Goal: Task Accomplishment & Management: Complete application form

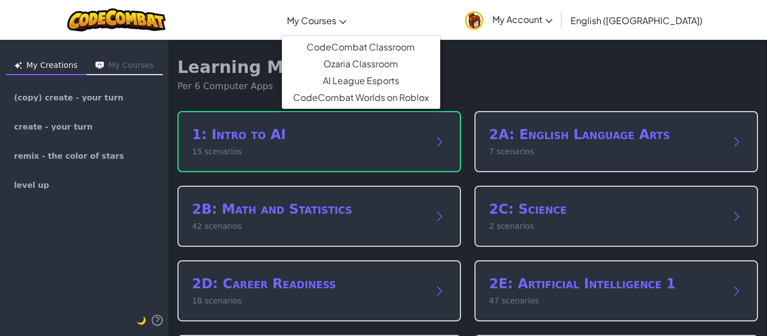
click at [336, 25] on span "My Courses" at bounding box center [311, 21] width 49 height 12
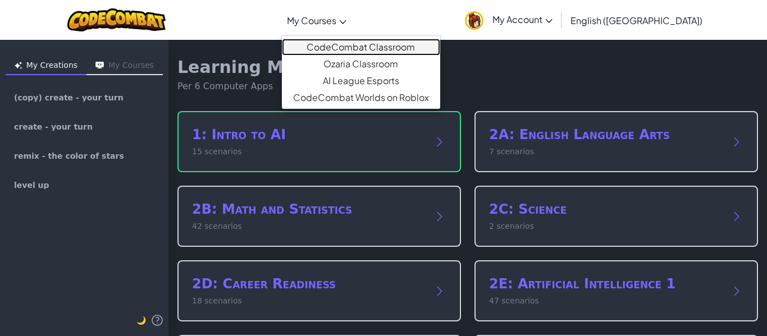
click at [368, 45] on link "CodeCombat Classroom" at bounding box center [361, 47] width 158 height 17
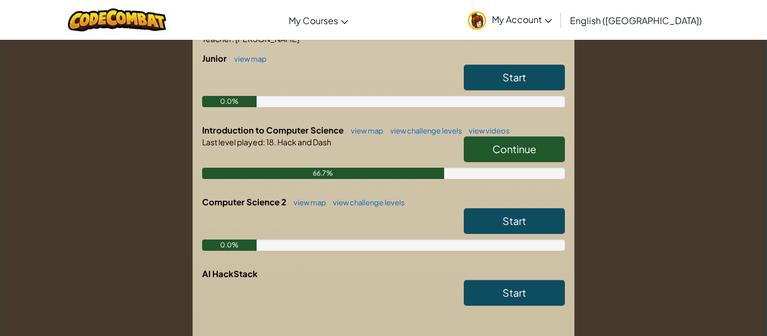
scroll to position [255, 0]
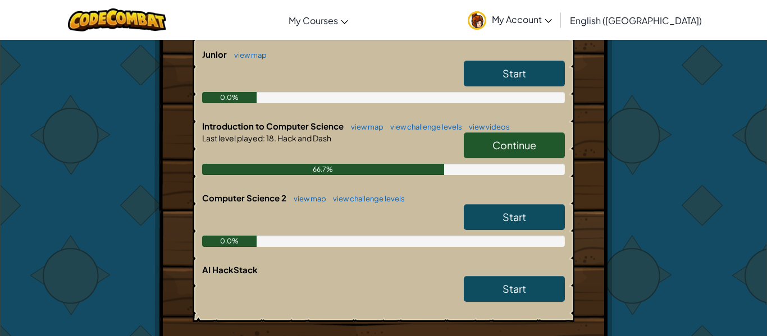
click at [508, 148] on span "Continue" at bounding box center [514, 145] width 44 height 13
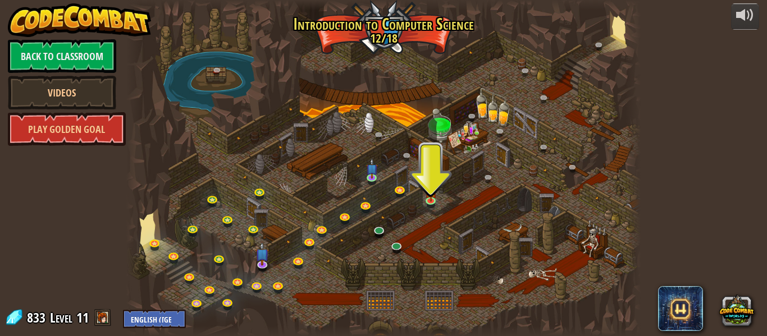
click at [398, 238] on div at bounding box center [383, 168] width 514 height 336
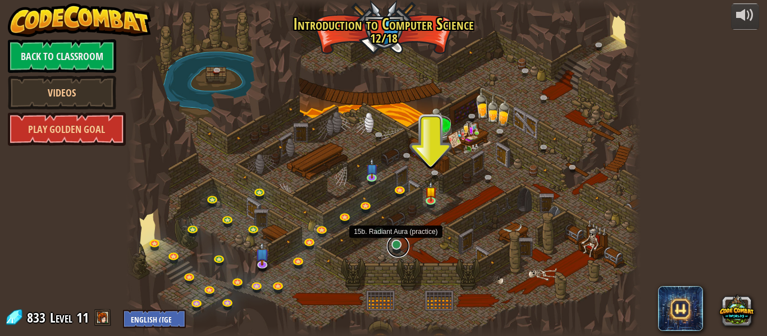
click at [400, 244] on link at bounding box center [398, 246] width 22 height 22
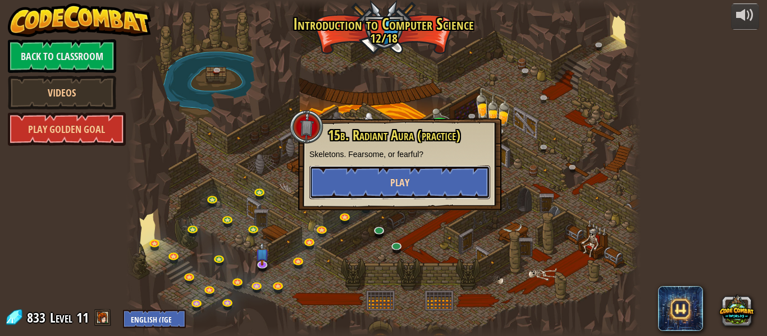
click at [444, 174] on button "Play" at bounding box center [399, 183] width 181 height 34
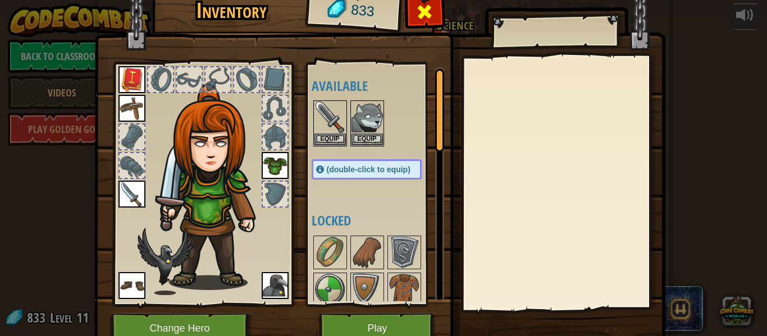
click at [410, 20] on div at bounding box center [424, 14] width 35 height 35
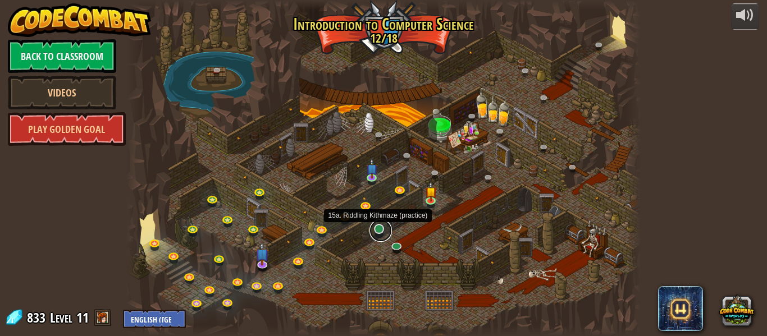
click at [376, 232] on link at bounding box center [380, 230] width 22 height 22
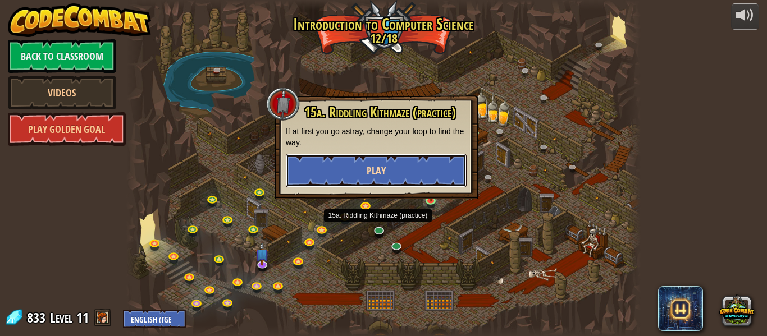
click at [375, 181] on button "Play" at bounding box center [376, 171] width 181 height 34
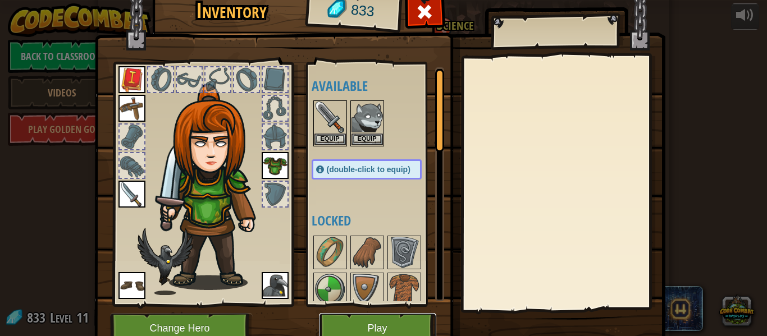
click at [357, 330] on button "Play" at bounding box center [377, 328] width 117 height 31
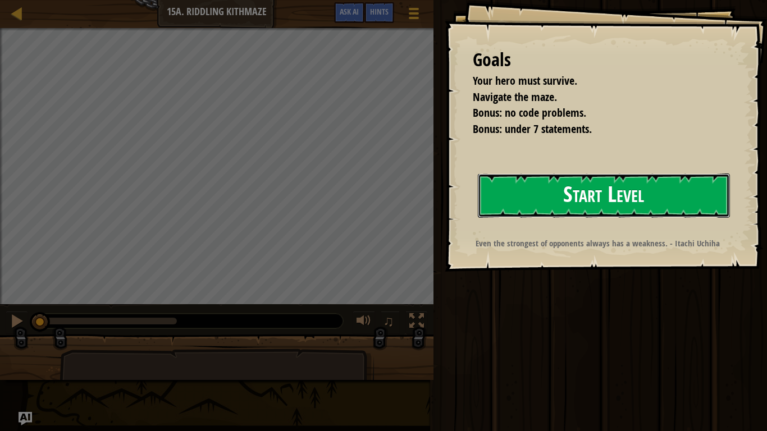
click at [503, 202] on button "Start Level" at bounding box center [604, 195] width 252 height 44
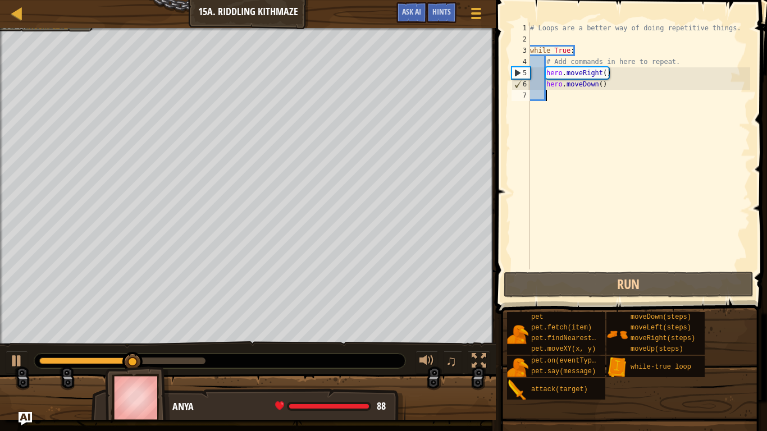
click at [547, 58] on div "# Loops are a better way of doing repetitive things. while True : # Add command…" at bounding box center [638, 156] width 222 height 269
type textarea "# Add commands in here to repeat."
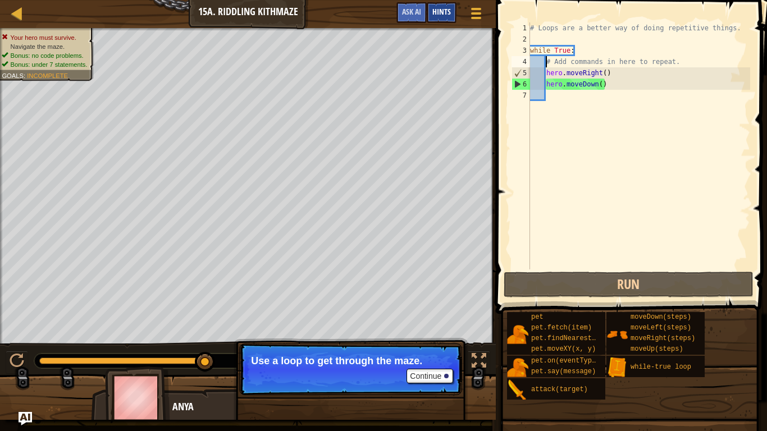
click at [449, 15] on span "Hints" at bounding box center [441, 11] width 19 height 11
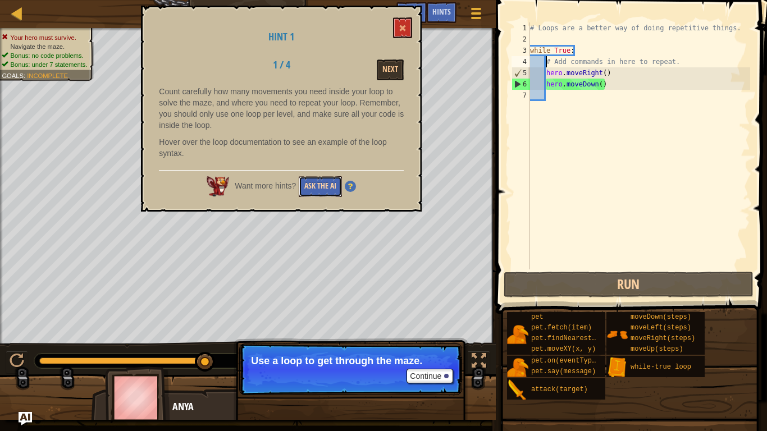
click at [314, 182] on button "Ask the AI" at bounding box center [320, 186] width 43 height 21
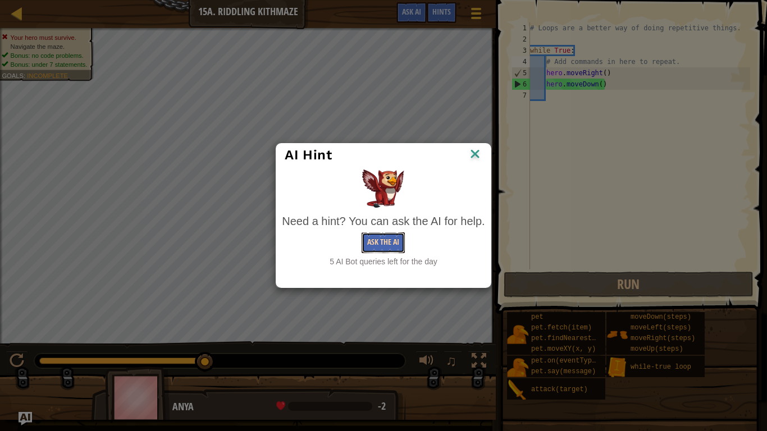
click at [379, 242] on button "Ask the AI" at bounding box center [382, 242] width 43 height 21
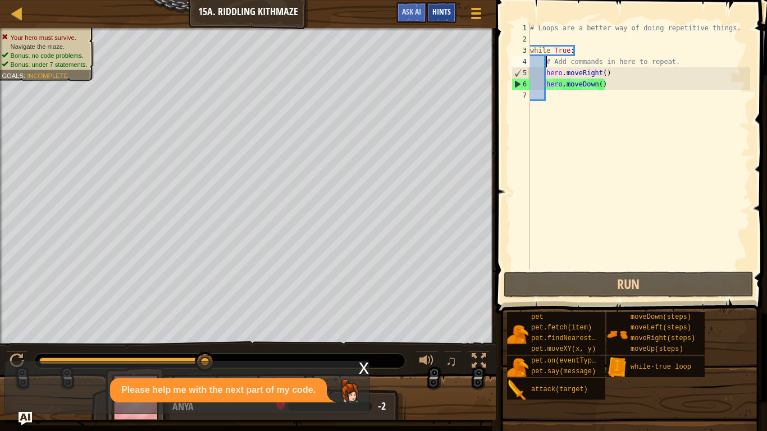
click at [448, 21] on div "Hints" at bounding box center [441, 12] width 30 height 21
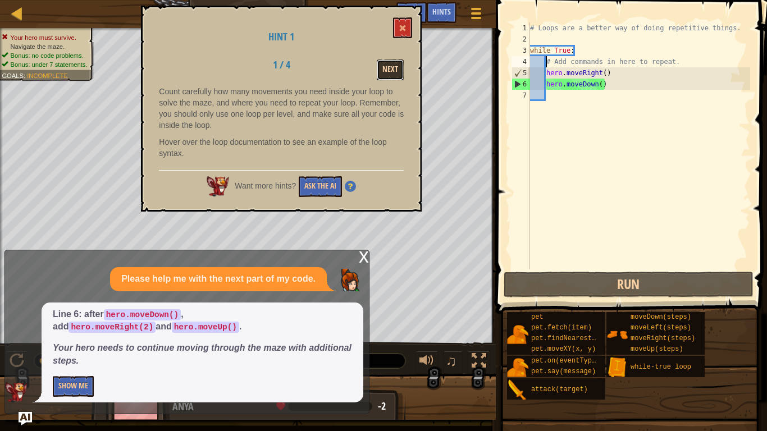
click at [380, 74] on button "Next" at bounding box center [390, 69] width 27 height 21
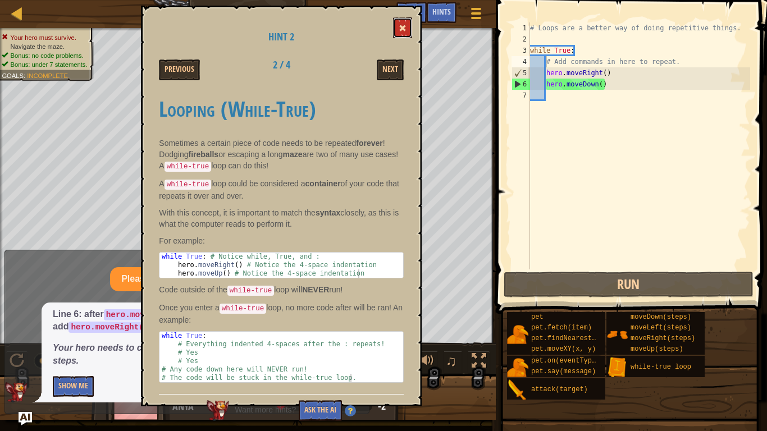
click at [397, 27] on button at bounding box center [402, 27] width 19 height 21
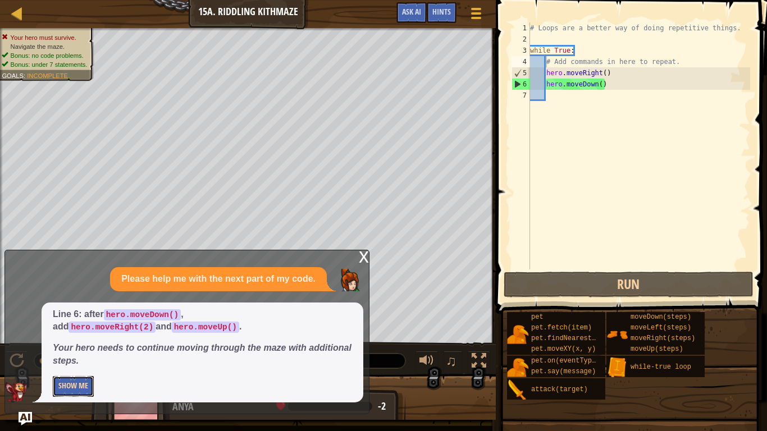
click at [58, 336] on button "Show Me" at bounding box center [73, 386] width 41 height 21
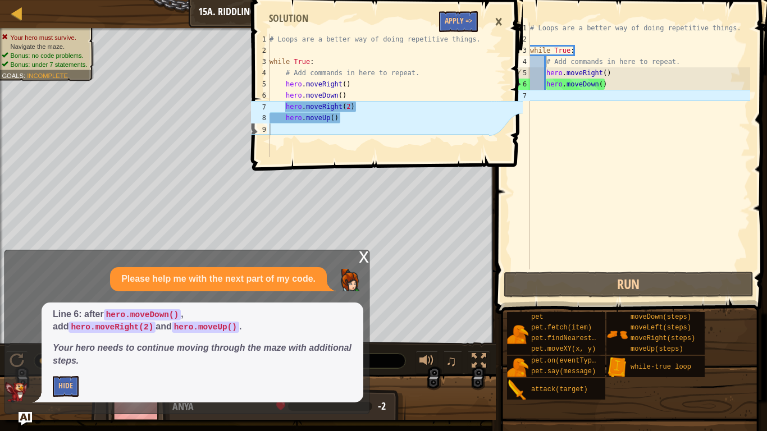
click at [564, 98] on div "# Loops are a better way of doing repetitive things. while True : # Add command…" at bounding box center [638, 156] width 222 height 269
click at [545, 89] on div "# Loops are a better way of doing repetitive things. while True : # Add command…" at bounding box center [638, 156] width 222 height 269
type textarea "hero.moveDown()"
click at [537, 97] on div "# Loops are a better way of doing repetitive things. while True : # Add command…" at bounding box center [638, 156] width 222 height 269
click at [555, 92] on div "# Loops are a better way of doing repetitive things. while True : # Add command…" at bounding box center [638, 156] width 222 height 269
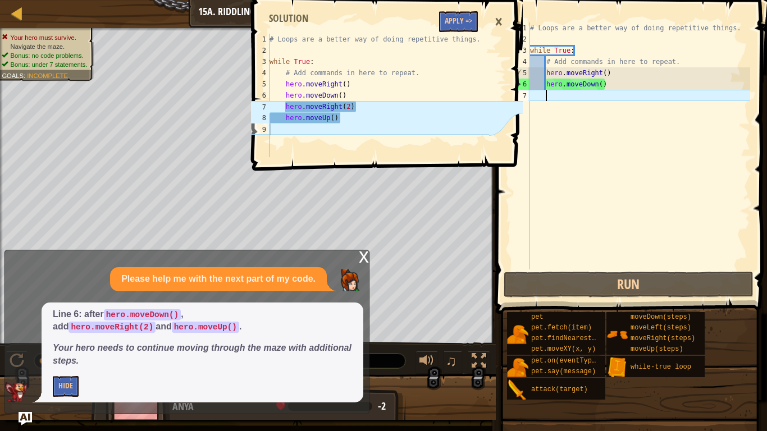
click at [500, 17] on div "×" at bounding box center [498, 22] width 19 height 26
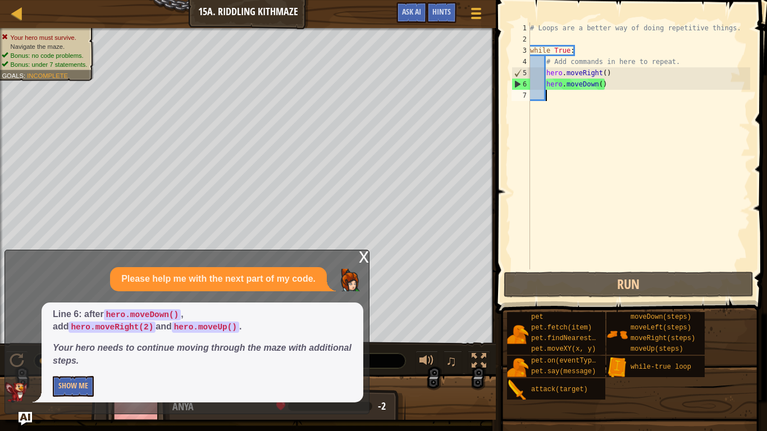
click at [551, 94] on div "# Loops are a better way of doing repetitive things. while True : # Add command…" at bounding box center [638, 156] width 222 height 269
type textarea "h"
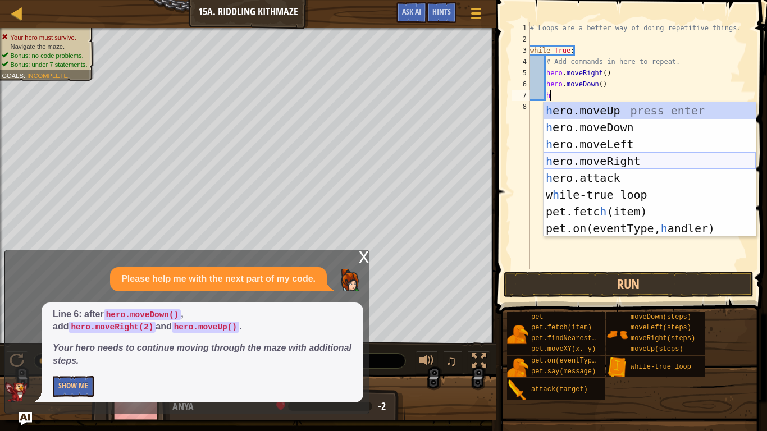
click at [585, 157] on div "h ero.moveUp press enter h ero.moveDown press enter h ero.moveLeft press enter …" at bounding box center [649, 186] width 212 height 168
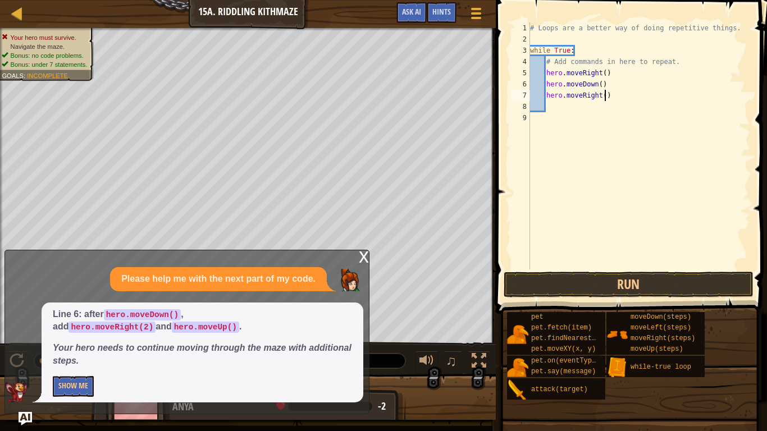
click at [606, 96] on div "# Loops are a better way of doing repetitive things. while True : # Add command…" at bounding box center [638, 156] width 222 height 269
type textarea "hero.moveRight(2)"
click at [569, 111] on div "# Loops are a better way of doing repetitive things. while True : # Add command…" at bounding box center [638, 156] width 222 height 269
type textarea "h"
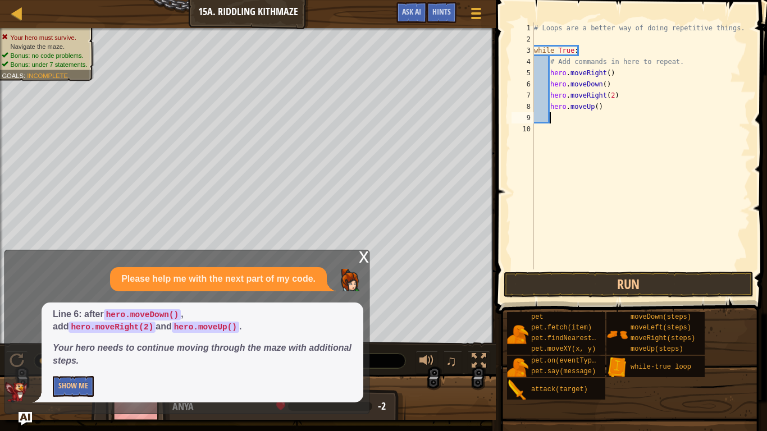
scroll to position [5, 2]
click at [582, 283] on button "Run" at bounding box center [628, 285] width 250 height 26
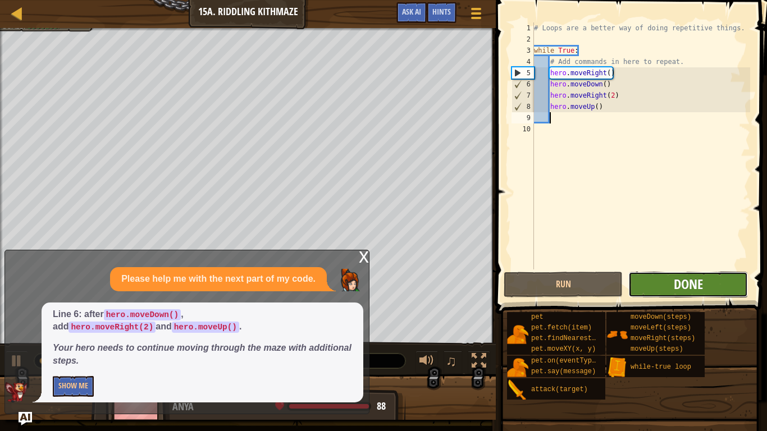
click at [688, 278] on span "Done" at bounding box center [687, 284] width 29 height 18
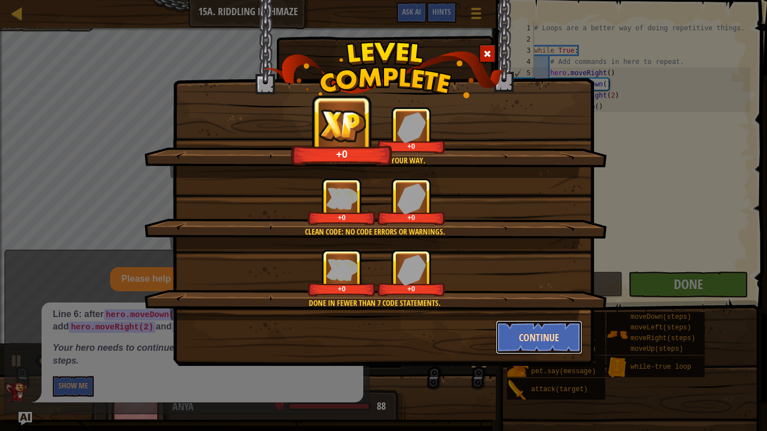
click at [503, 336] on button "Continue" at bounding box center [538, 337] width 87 height 34
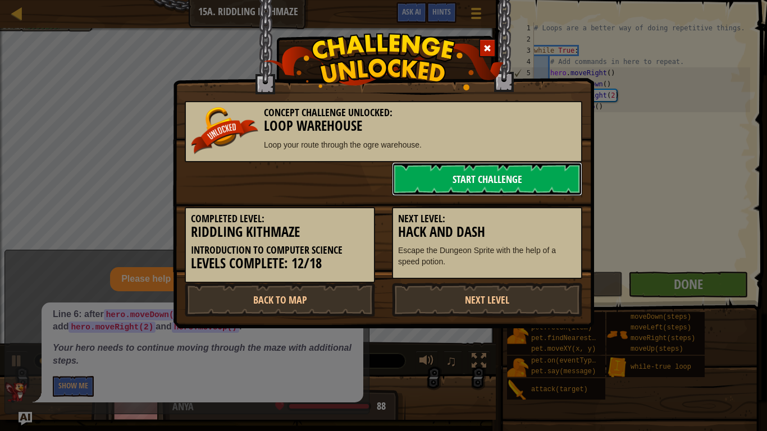
click at [414, 168] on link "Start Challenge" at bounding box center [487, 179] width 190 height 34
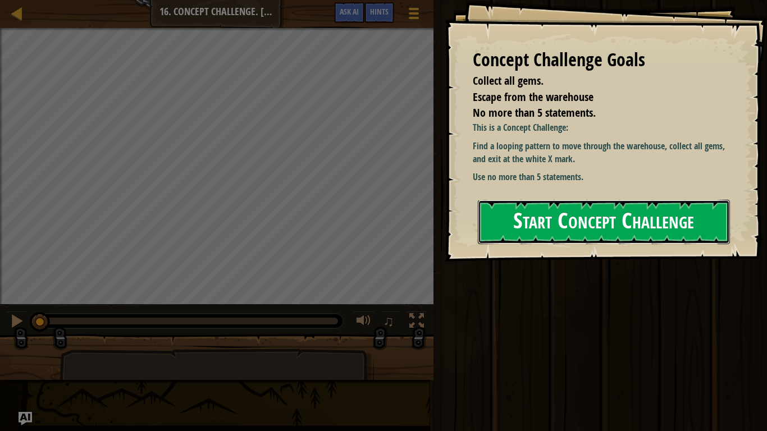
click at [547, 222] on button "Start Concept Challenge" at bounding box center [604, 222] width 252 height 44
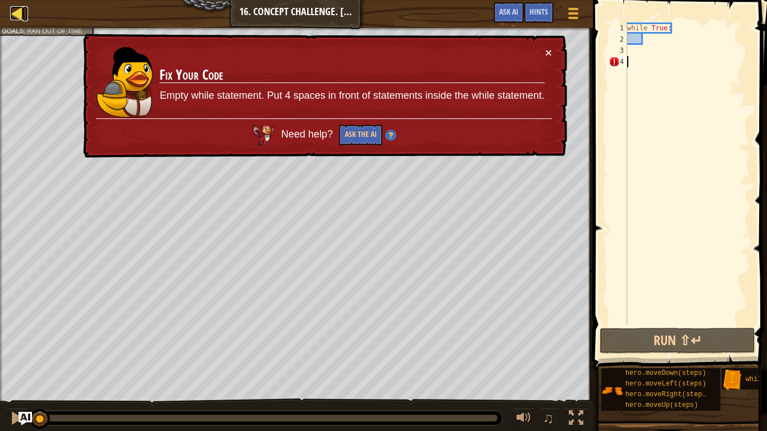
click at [19, 16] on div at bounding box center [17, 13] width 14 height 14
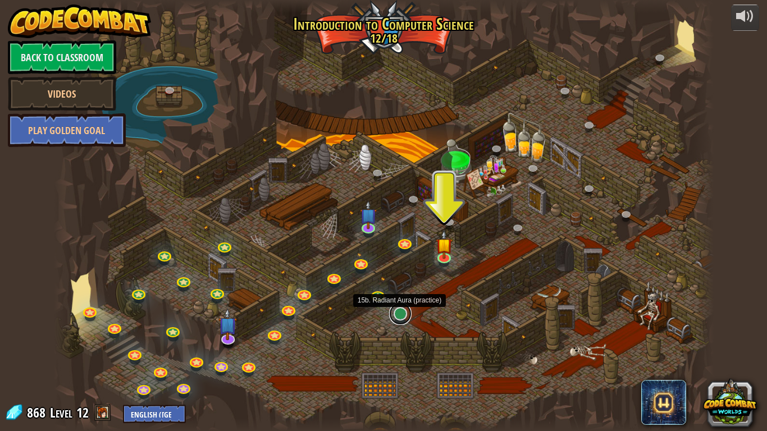
click at [398, 316] on link at bounding box center [400, 313] width 22 height 22
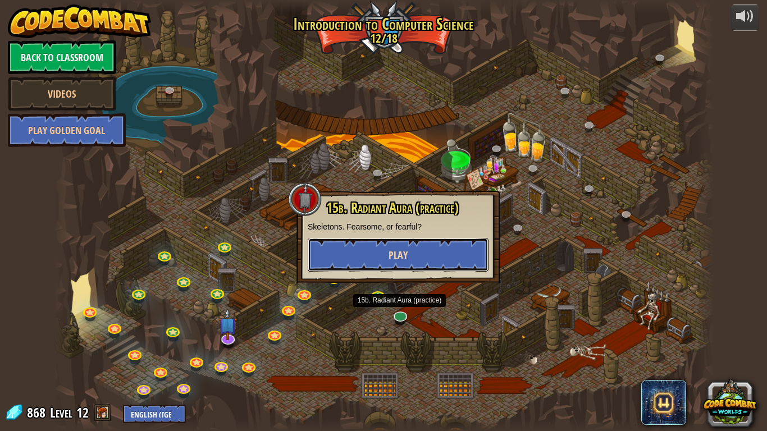
click at [430, 255] on button "Play" at bounding box center [398, 255] width 181 height 34
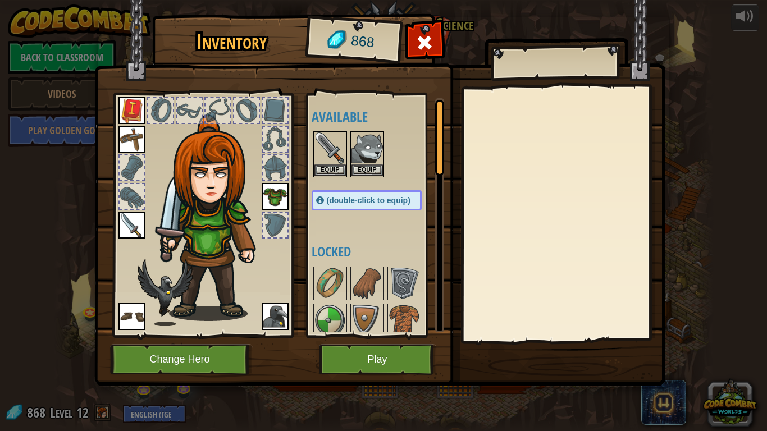
click at [390, 336] on img at bounding box center [379, 182] width 571 height 407
click at [392, 336] on button "Play" at bounding box center [377, 359] width 117 height 31
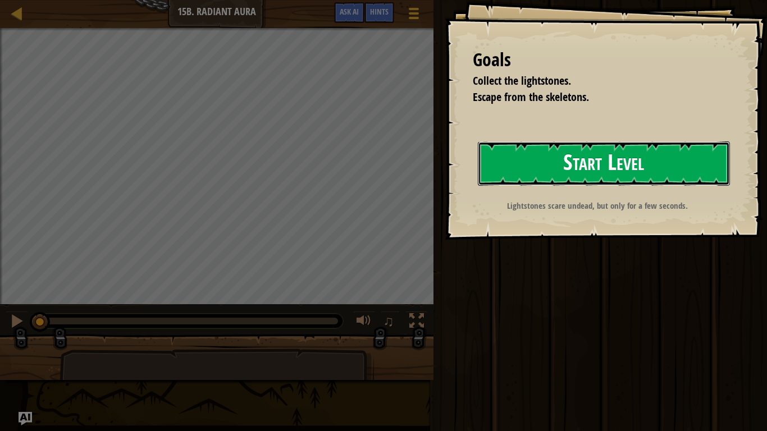
click at [548, 153] on button "Start Level" at bounding box center [604, 163] width 252 height 44
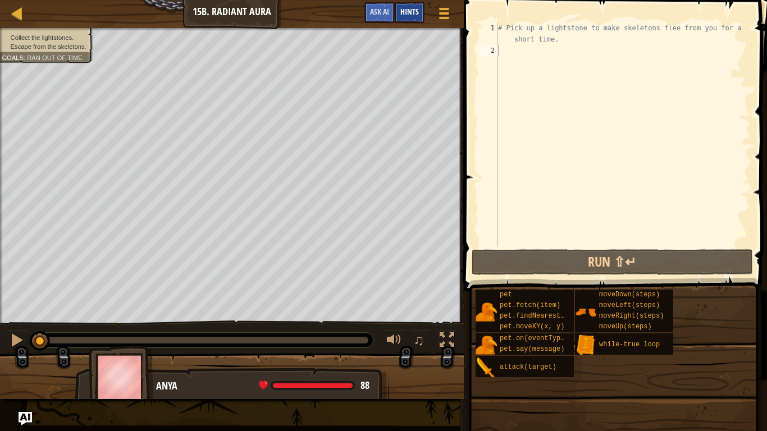
click at [416, 15] on span "Hints" at bounding box center [409, 11] width 19 height 11
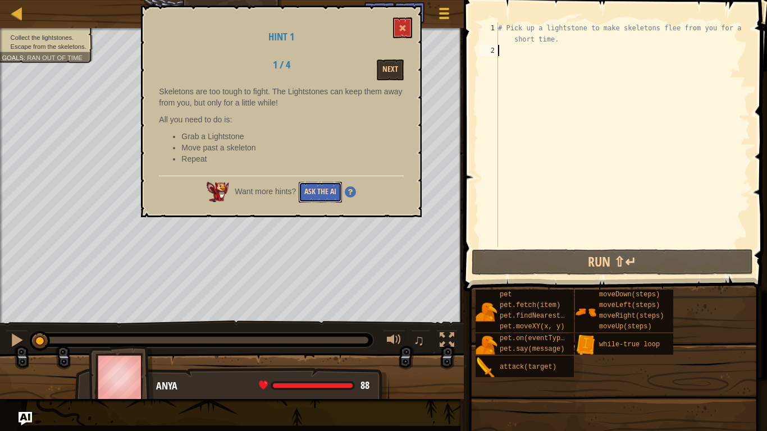
click at [311, 182] on button "Ask the AI" at bounding box center [320, 192] width 43 height 21
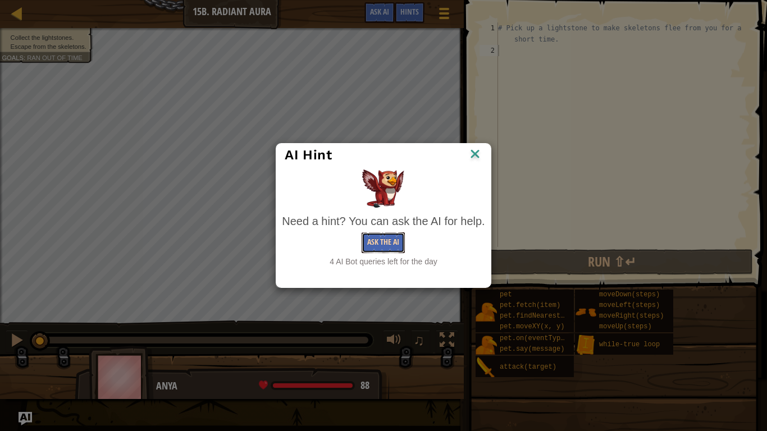
click at [376, 239] on button "Ask the AI" at bounding box center [382, 242] width 43 height 21
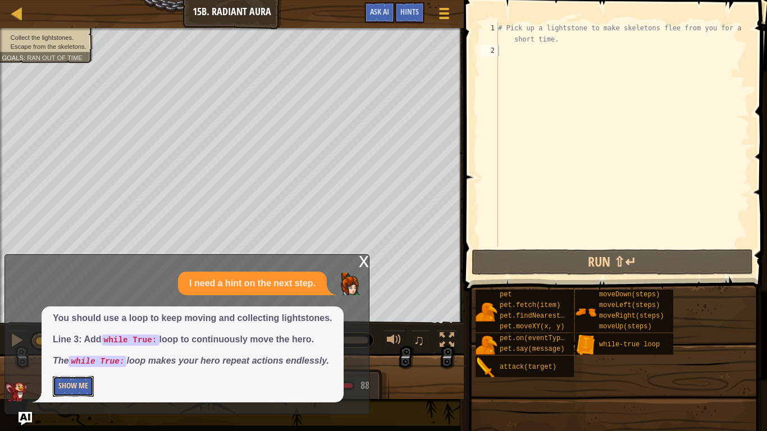
click at [86, 336] on button "Show Me" at bounding box center [73, 386] width 41 height 21
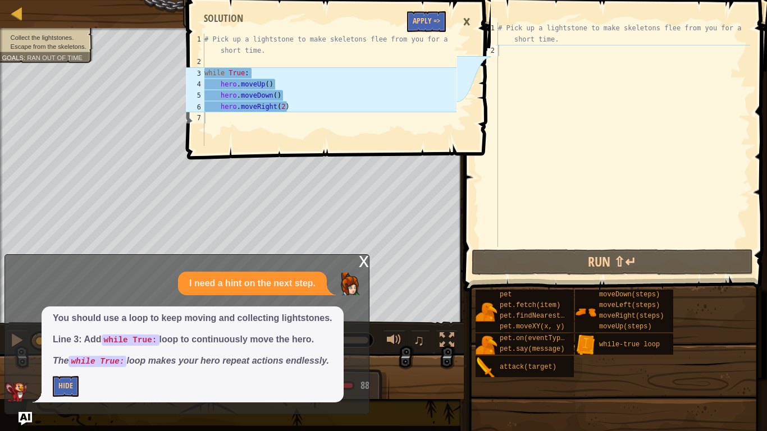
click at [590, 62] on div "# Pick up a lightstone to make skeletons flee from you for a short time." at bounding box center [622, 151] width 254 height 258
type textarea "w"
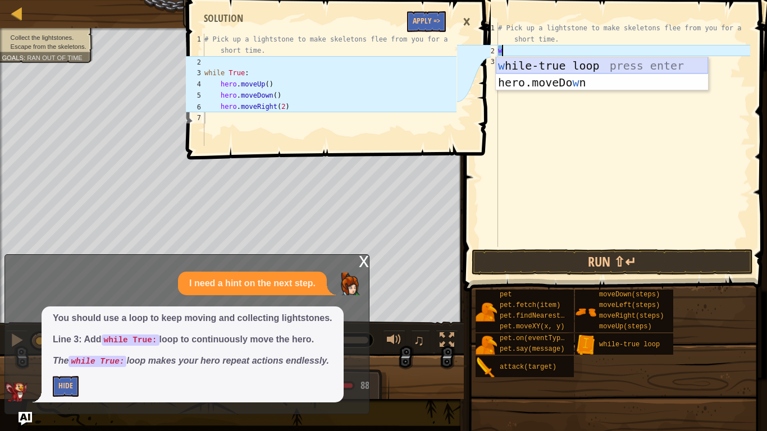
click at [565, 64] on div "w [PERSON_NAME]-true loop press enter hero.moveDo w n press enter" at bounding box center [601, 90] width 212 height 67
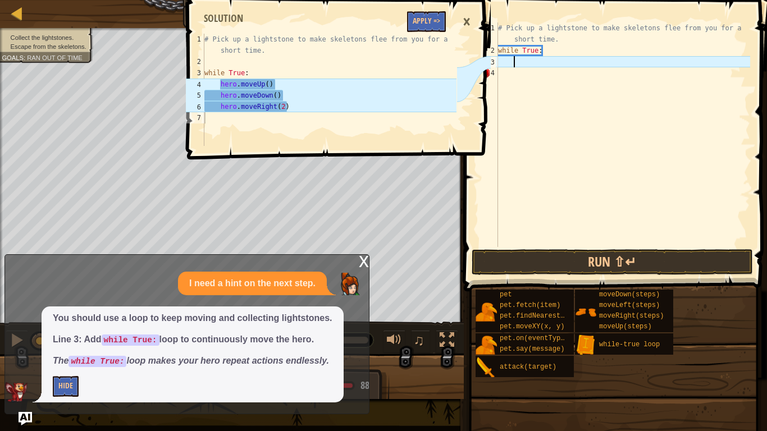
type textarea "h"
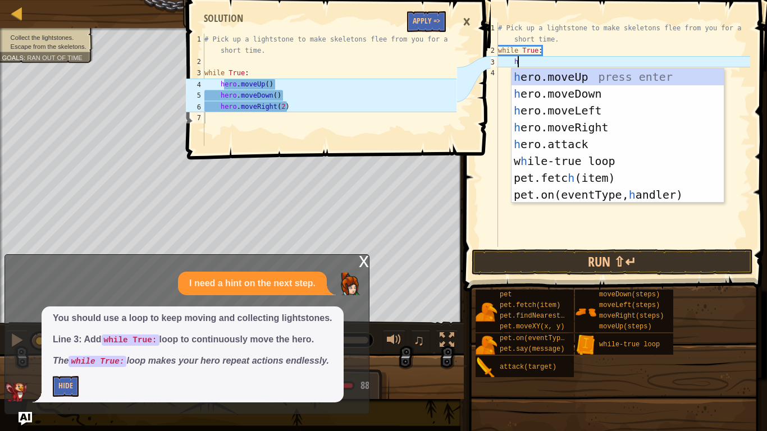
click at [544, 75] on div "h ero.moveUp press enter h ero.moveDown press enter h ero.moveLeft press enter …" at bounding box center [617, 152] width 212 height 168
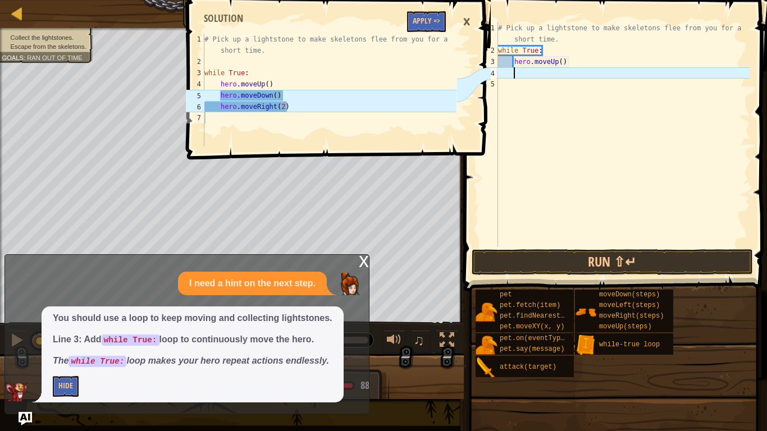
type textarea "h"
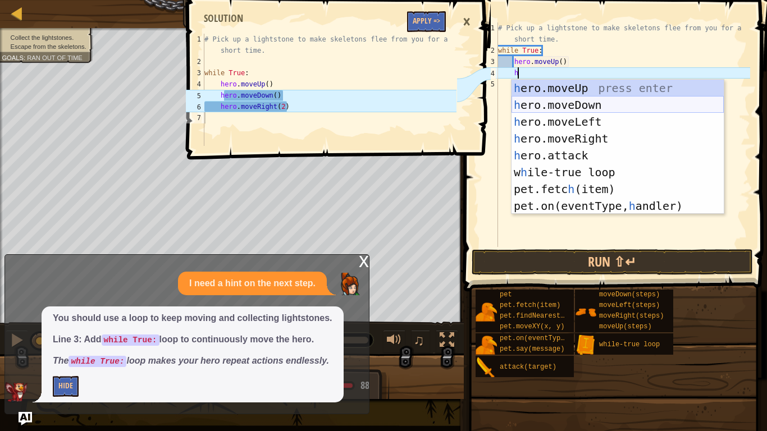
click at [548, 105] on div "h ero.moveUp press enter h ero.moveDown press enter h ero.moveLeft press enter …" at bounding box center [617, 164] width 212 height 168
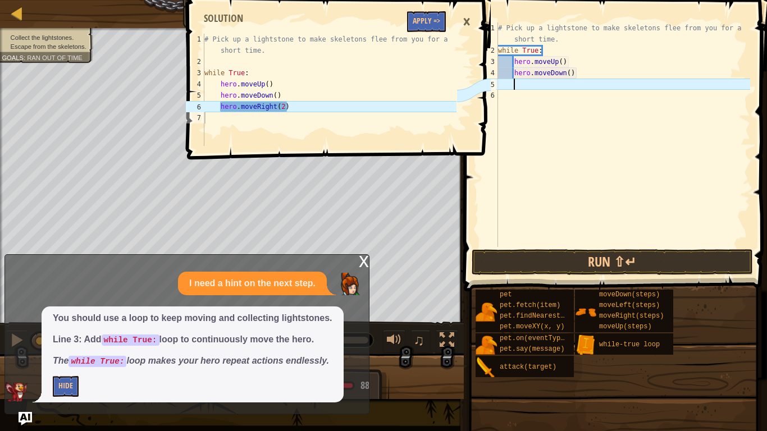
type textarea "h"
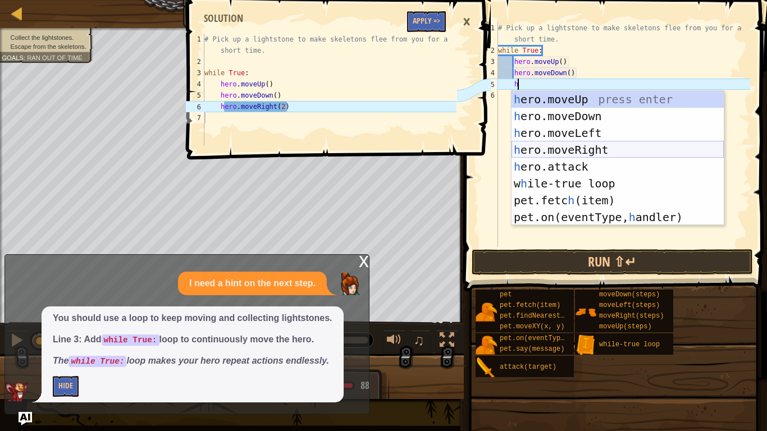
click at [559, 143] on div "h ero.moveUp press enter h ero.moveDown press enter h ero.moveLeft press enter …" at bounding box center [617, 175] width 212 height 168
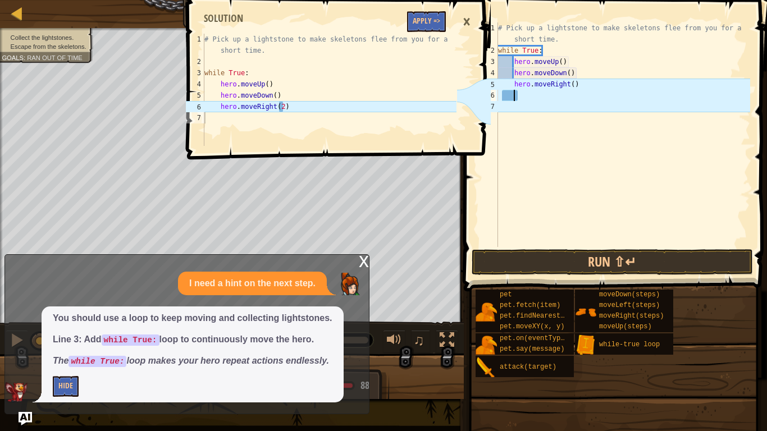
scroll to position [5, 2]
click at [572, 84] on div "# Pick up a lightstone to make skeletons flee from you for a short time. while …" at bounding box center [622, 151] width 254 height 258
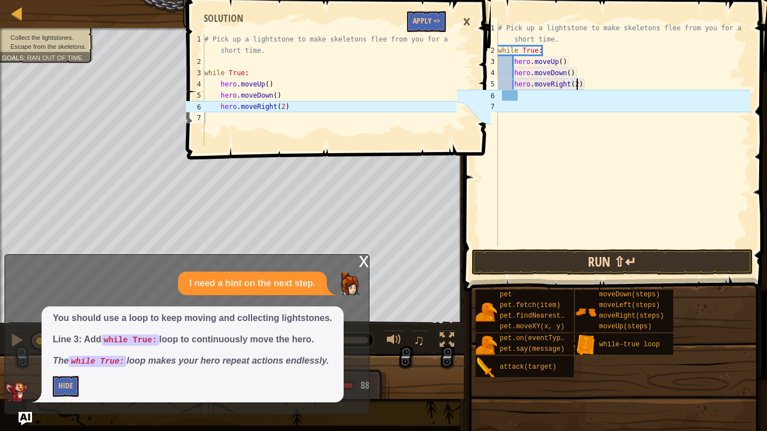
type textarea "hero.moveRight(2)"
click at [509, 263] on button "Run ⇧↵" at bounding box center [611, 262] width 281 height 26
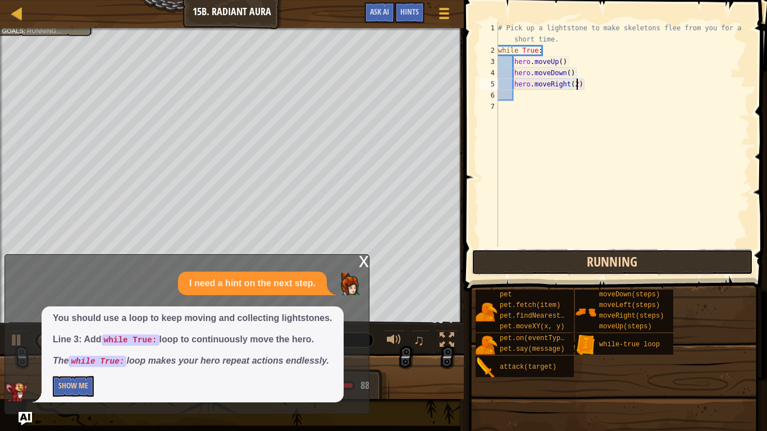
click at [509, 263] on button "Running" at bounding box center [611, 262] width 281 height 26
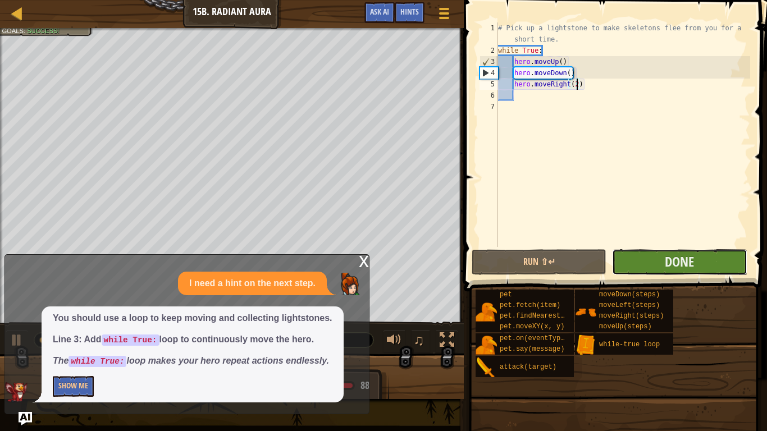
click at [651, 265] on button "Done" at bounding box center [679, 262] width 135 height 26
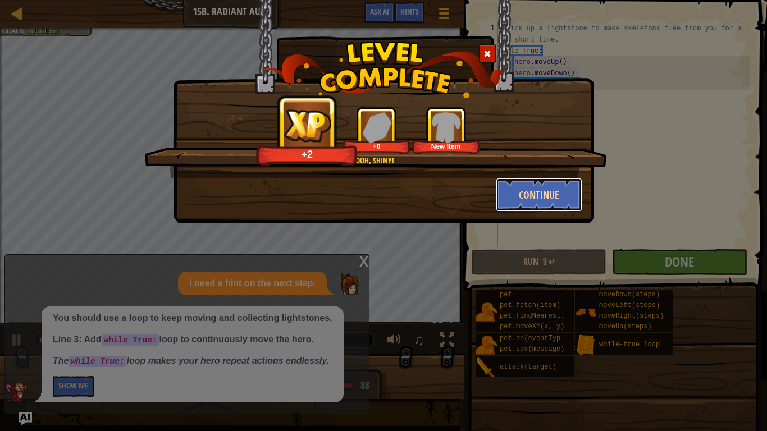
click at [553, 205] on button "Continue" at bounding box center [538, 195] width 87 height 34
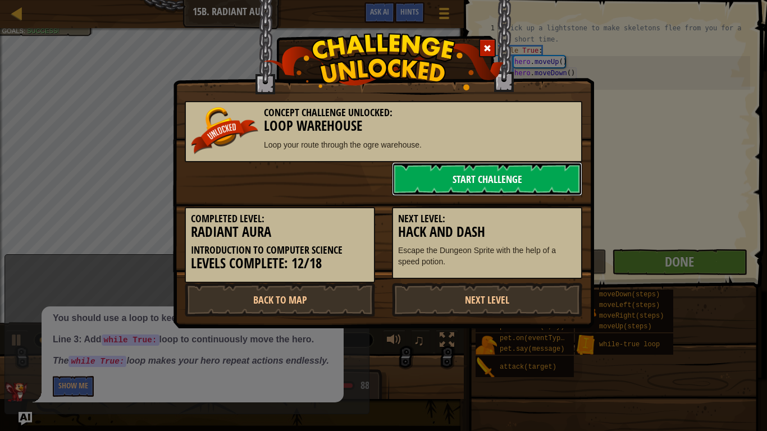
click at [515, 183] on link "Start Challenge" at bounding box center [487, 179] width 190 height 34
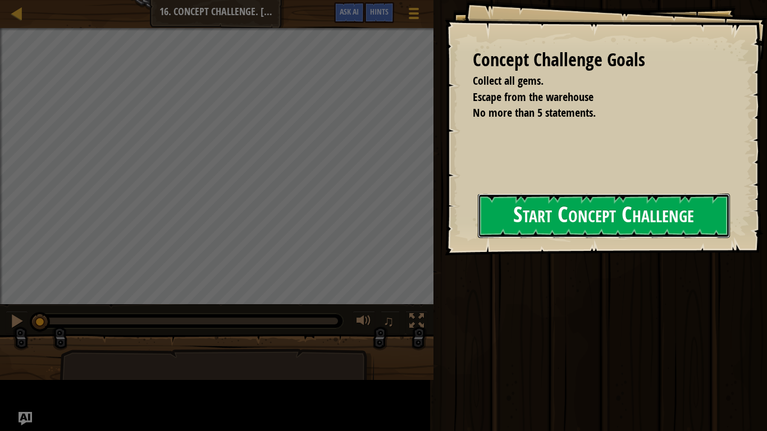
click at [478, 238] on button "Start Concept Challenge" at bounding box center [604, 216] width 252 height 44
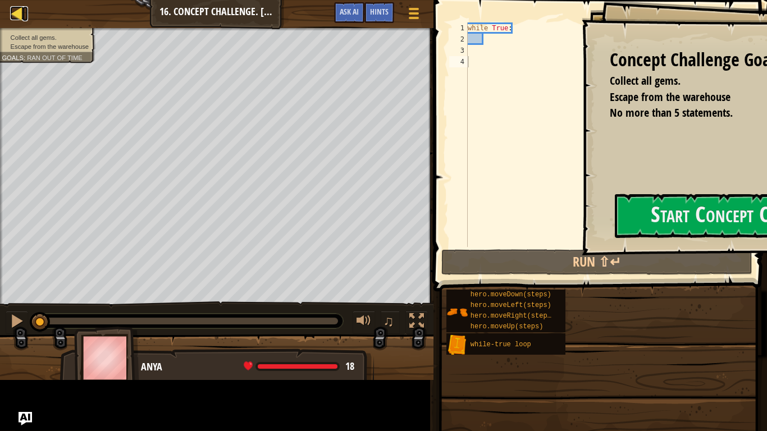
click at [10, 15] on div at bounding box center [17, 13] width 14 height 14
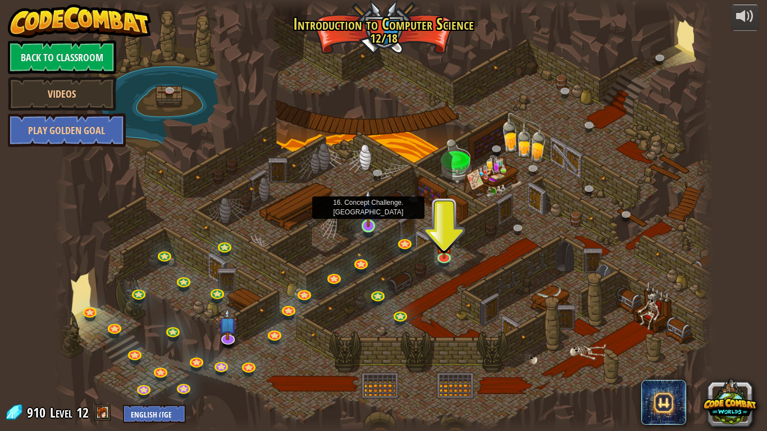
click at [369, 221] on img at bounding box center [368, 208] width 17 height 38
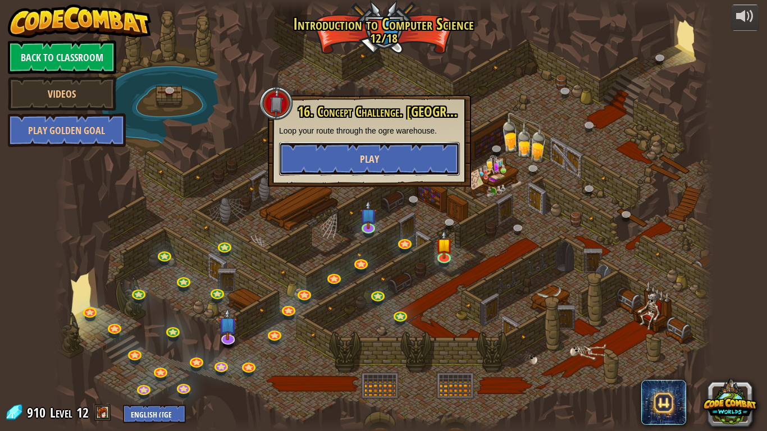
click at [384, 147] on button "Play" at bounding box center [369, 159] width 181 height 34
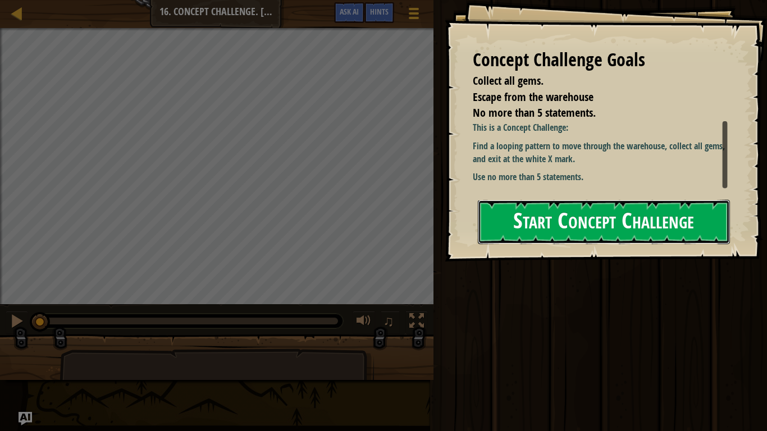
click at [614, 217] on button "Start Concept Challenge" at bounding box center [604, 222] width 252 height 44
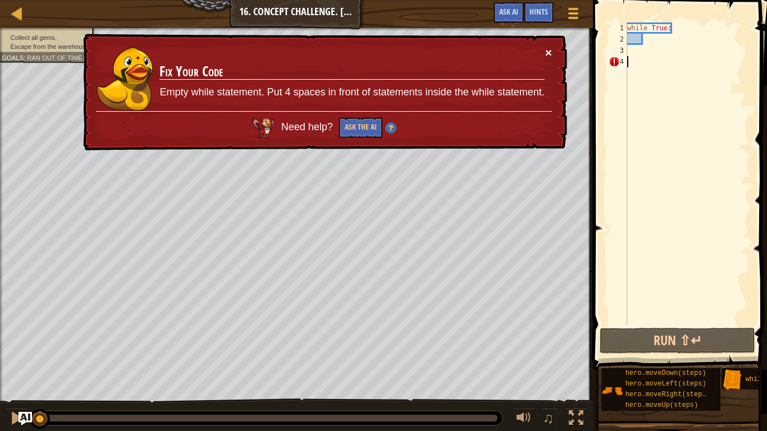
click at [547, 48] on button "×" at bounding box center [548, 53] width 7 height 12
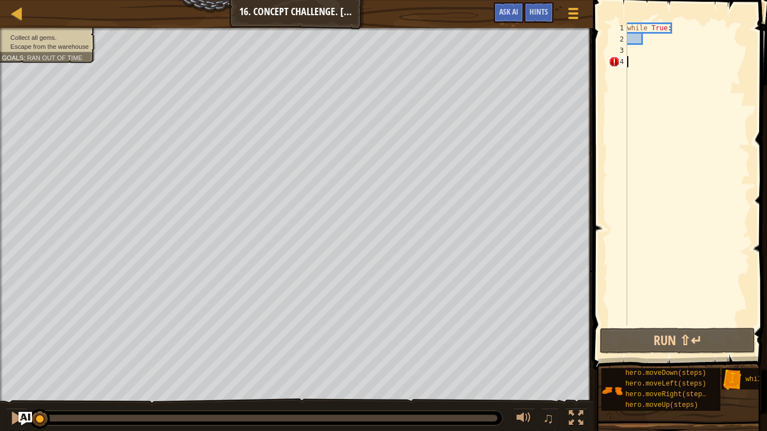
click at [654, 41] on div "while True :" at bounding box center [687, 184] width 125 height 325
type textarea "h"
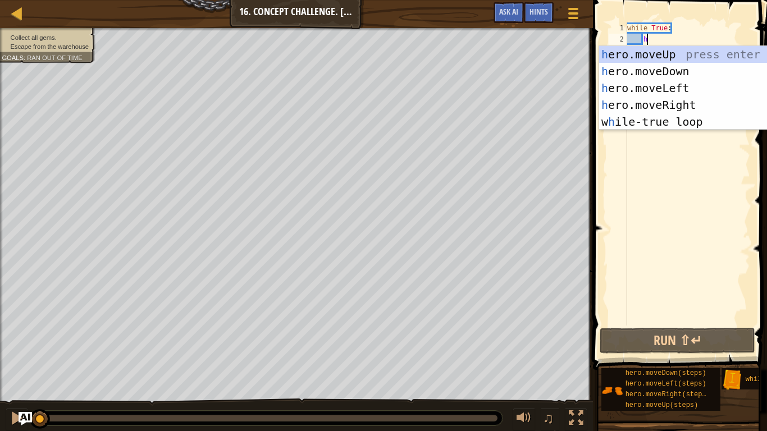
scroll to position [5, 2]
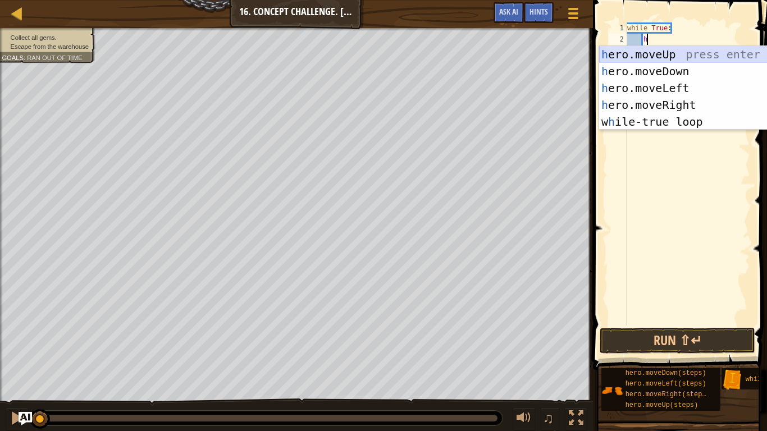
click at [641, 52] on div "h ero.moveUp press enter h ero.moveDown press enter h ero.moveLeft press enter …" at bounding box center [705, 105] width 212 height 118
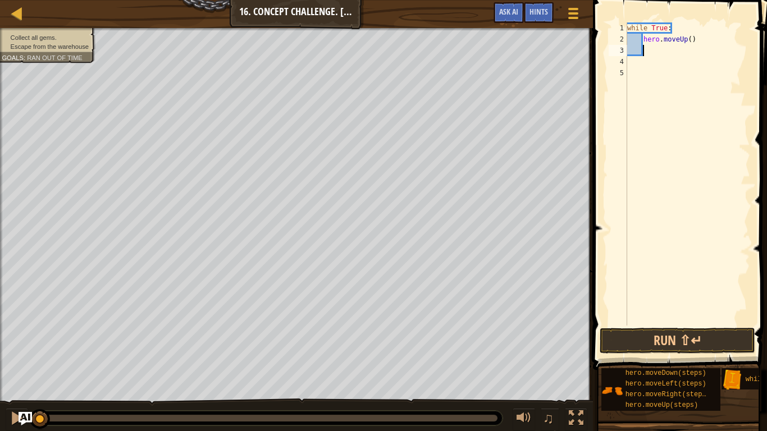
scroll to position [5, 2]
click at [690, 42] on div "while True : hero . moveUp ( )" at bounding box center [687, 184] width 125 height 325
type textarea "hero.moveUp(2)"
click at [656, 336] on button "Run ⇧↵" at bounding box center [676, 341] width 155 height 26
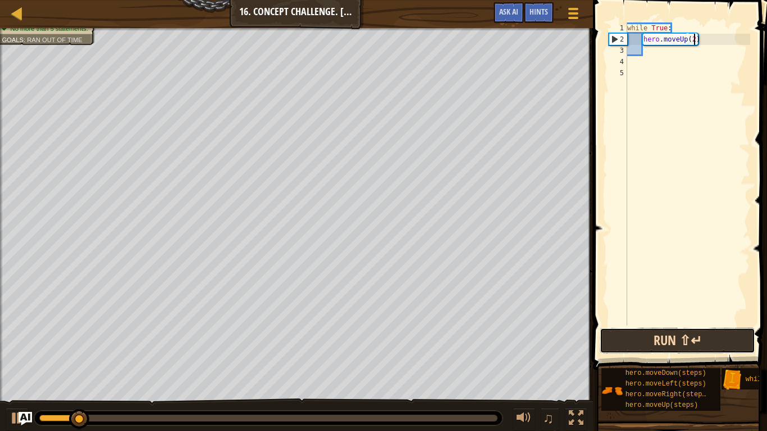
click at [656, 336] on button "Run ⇧↵" at bounding box center [676, 341] width 155 height 26
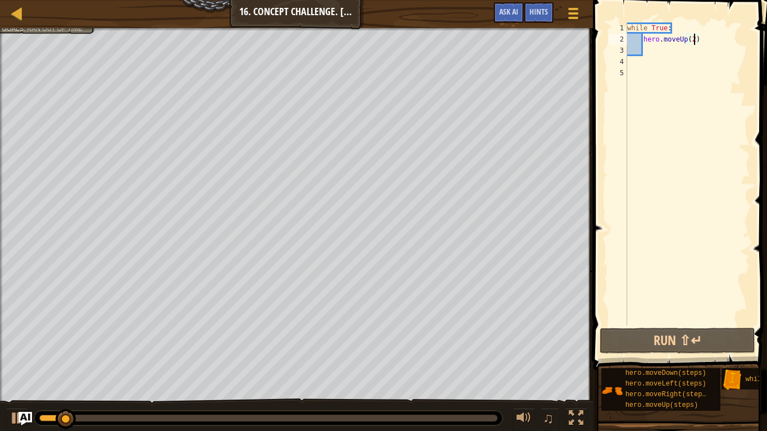
click at [664, 52] on div "while True : hero . moveUp ( 2 )" at bounding box center [687, 184] width 125 height 325
type textarea "h"
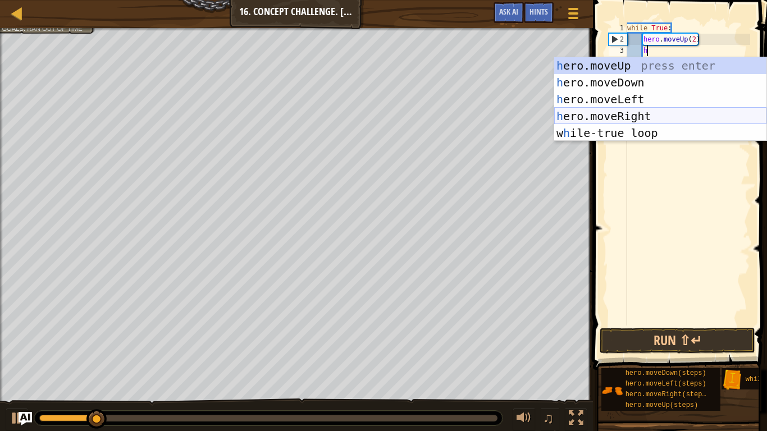
click at [640, 120] on div "h ero.moveUp press enter h ero.moveDown press enter h ero.moveLeft press enter …" at bounding box center [660, 116] width 212 height 118
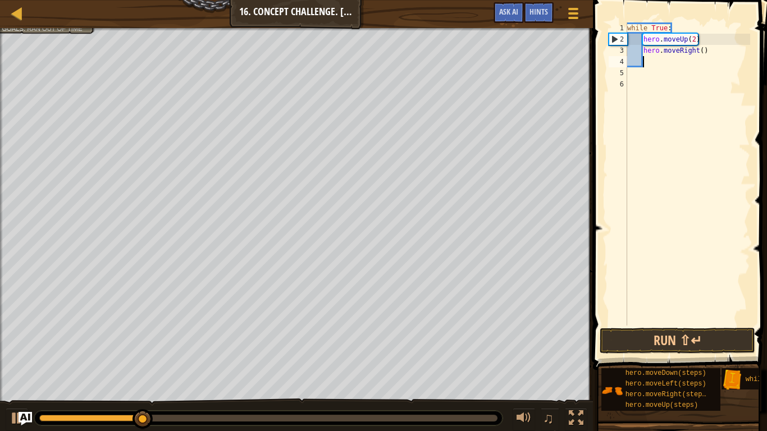
click at [702, 50] on div "while True : hero . moveUp ( 2 ) hero . moveRight ( )" at bounding box center [687, 184] width 125 height 325
click at [673, 336] on button "Run ⇧↵" at bounding box center [676, 341] width 155 height 26
type textarea "hero.moveRight(2)"
click at [670, 64] on div "while True : hero . moveUp ( 2 ) hero . moveRight ( 2 )" at bounding box center [687, 184] width 125 height 325
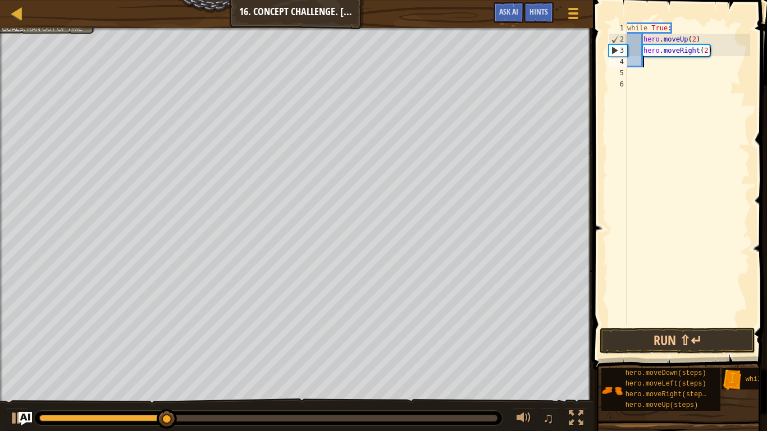
type textarea "h"
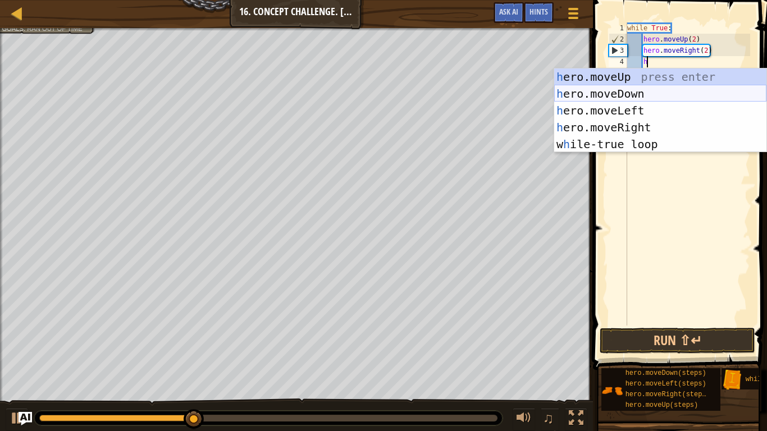
click at [669, 99] on div "h ero.moveUp press enter h ero.moveDown press enter h ero.moveLeft press enter …" at bounding box center [660, 127] width 212 height 118
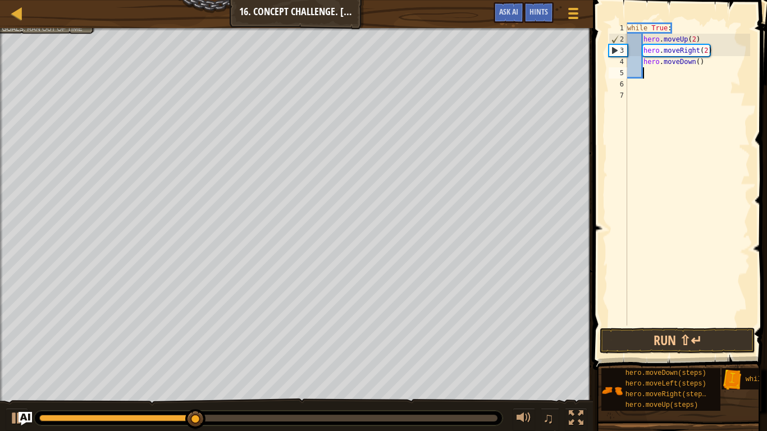
scroll to position [5, 2]
type textarea "h"
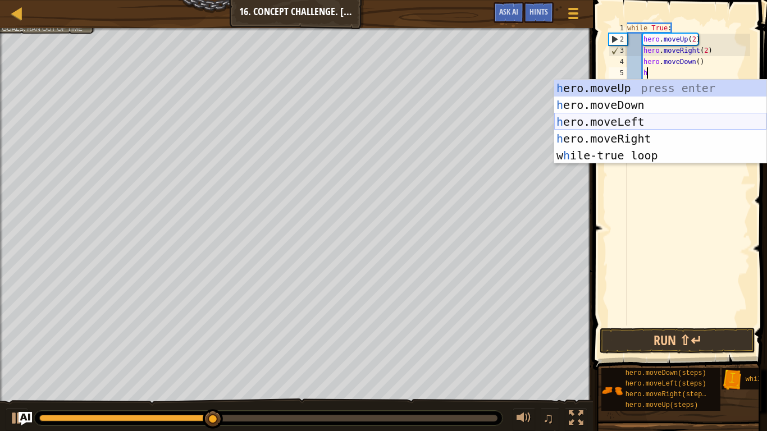
click at [678, 115] on div "h ero.moveUp press enter h ero.moveDown press enter h ero.moveLeft press enter …" at bounding box center [660, 139] width 212 height 118
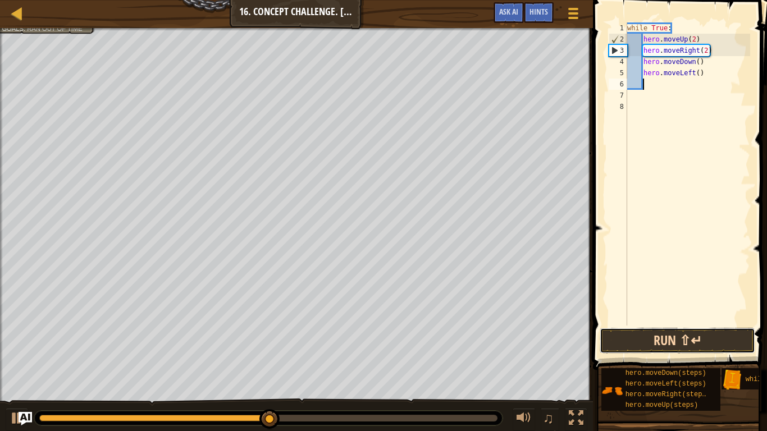
click at [650, 336] on button "Run ⇧↵" at bounding box center [676, 341] width 155 height 26
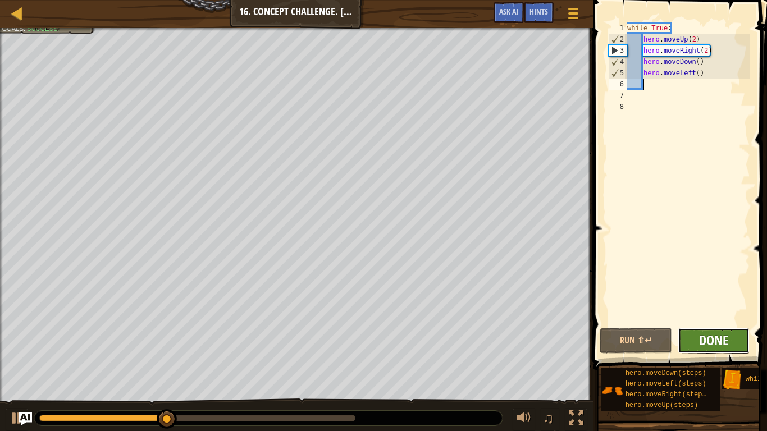
click at [704, 336] on span "Done" at bounding box center [713, 340] width 29 height 18
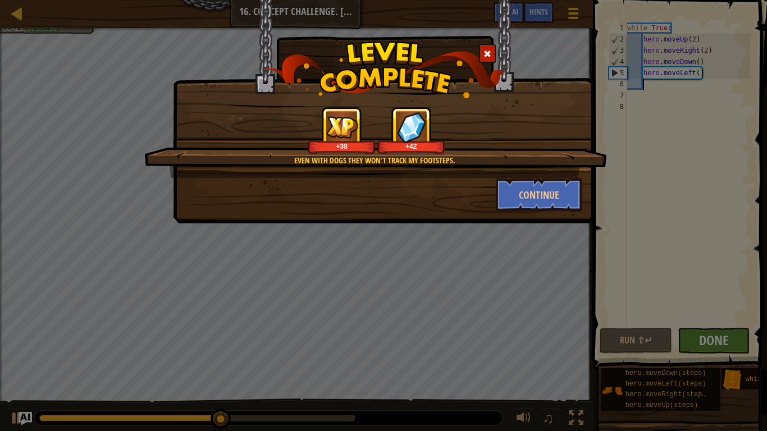
click at [704, 336] on div "Even with dogs they won't track my footsteps. +38 +42 Continue" at bounding box center [383, 215] width 767 height 431
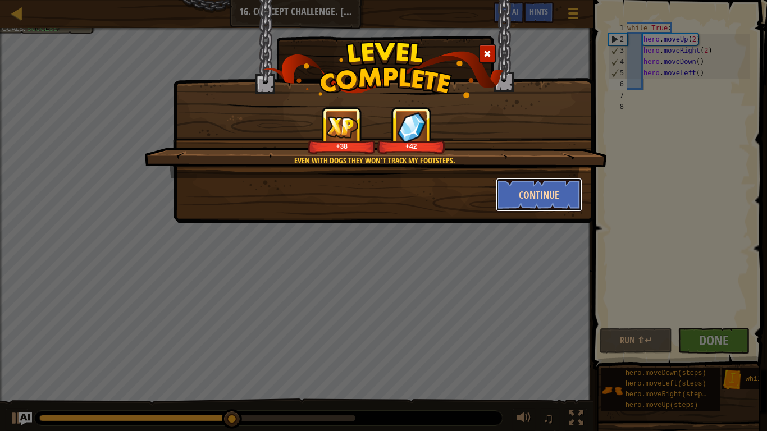
click at [532, 201] on button "Continue" at bounding box center [538, 195] width 87 height 34
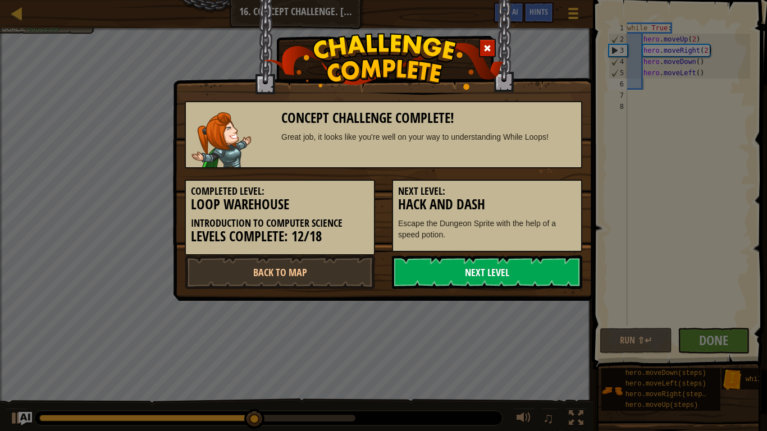
click at [503, 273] on link "Next Level" at bounding box center [487, 272] width 190 height 34
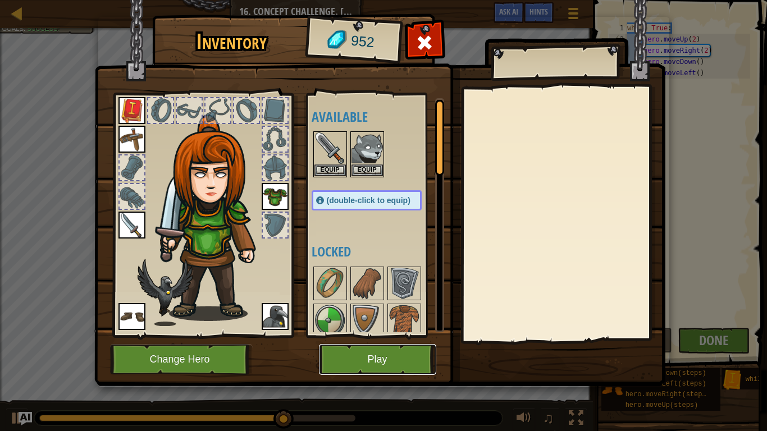
click at [404, 336] on button "Play" at bounding box center [377, 359] width 117 height 31
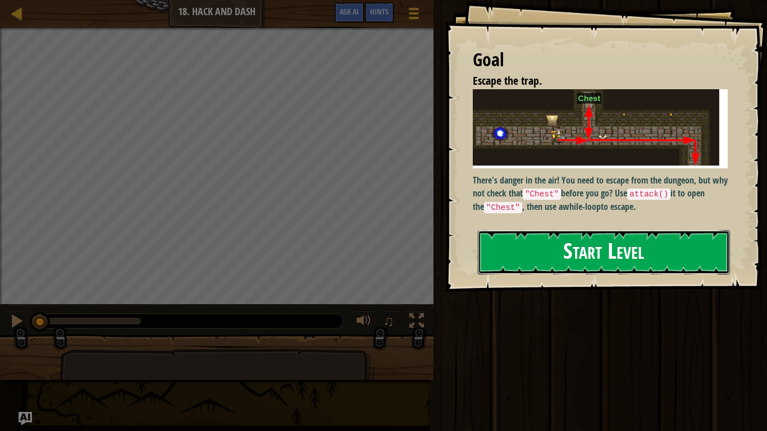
click at [568, 244] on button "Start Level" at bounding box center [604, 252] width 252 height 44
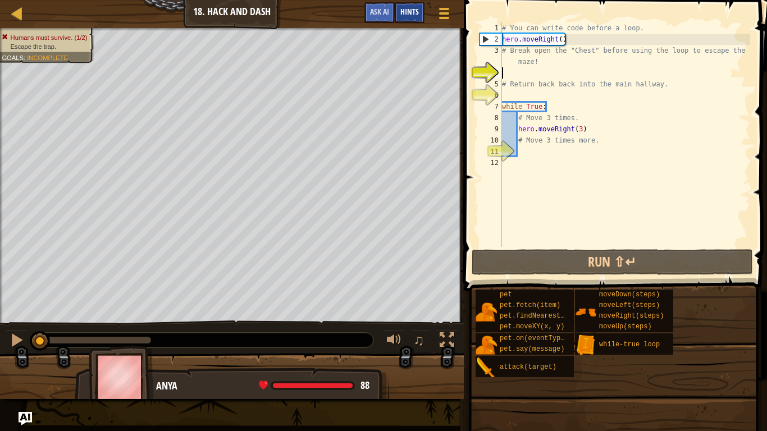
click at [404, 8] on span "Hints" at bounding box center [409, 11] width 19 height 11
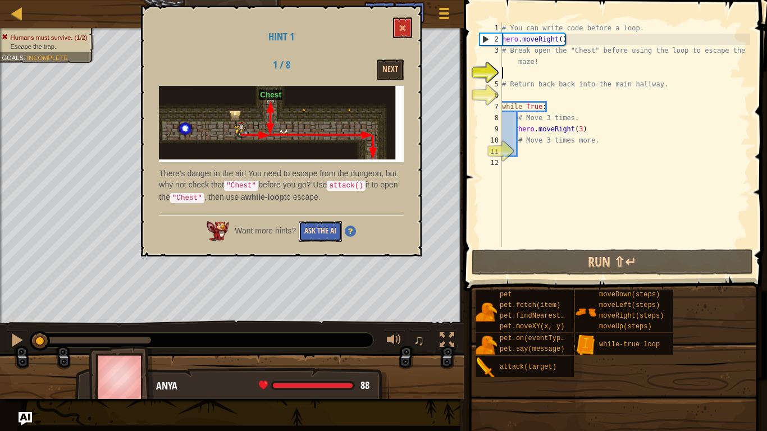
click at [308, 231] on button "Ask the AI" at bounding box center [320, 231] width 43 height 21
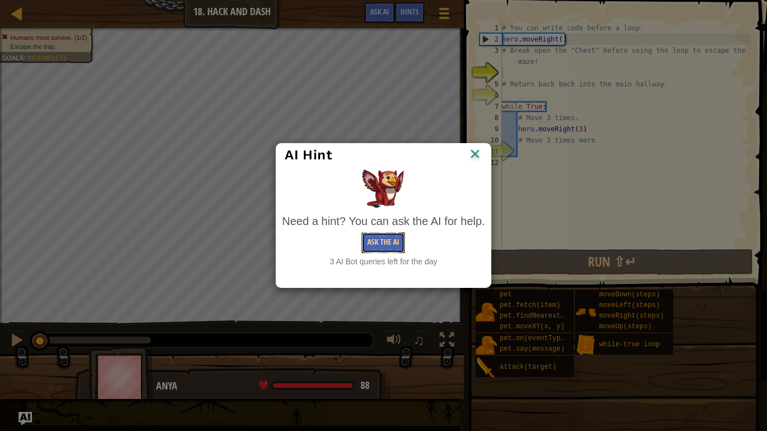
click at [371, 245] on button "Ask the AI" at bounding box center [382, 242] width 43 height 21
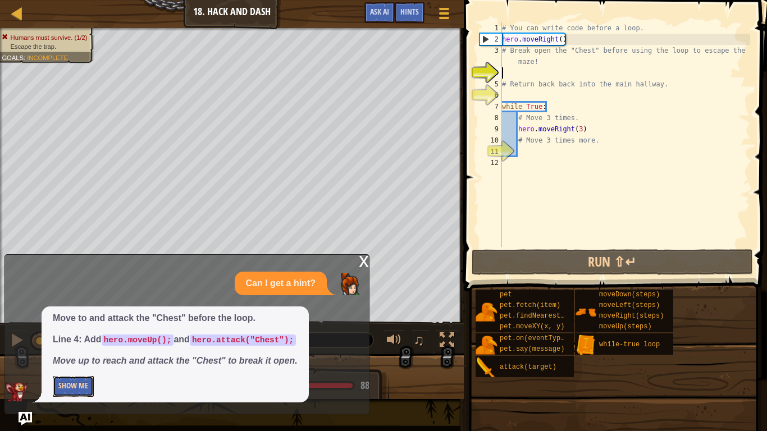
click at [81, 336] on button "Show Me" at bounding box center [73, 386] width 41 height 21
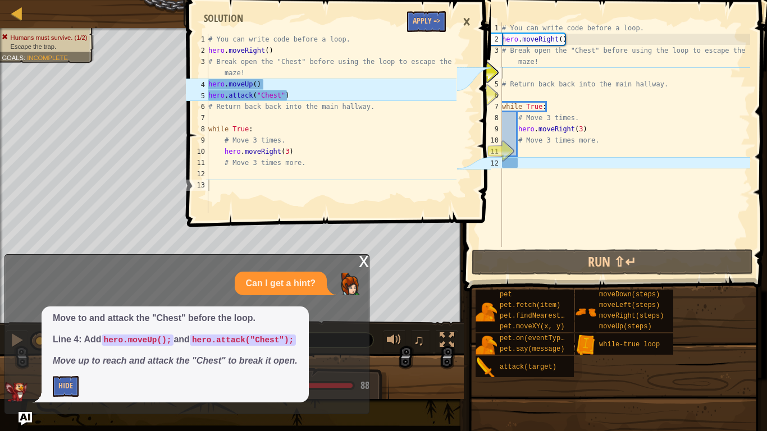
click at [529, 153] on div "# You can write code before a loop. hero . moveRight ( ) # Break open the "Ches…" at bounding box center [624, 145] width 250 height 247
type textarea "h"
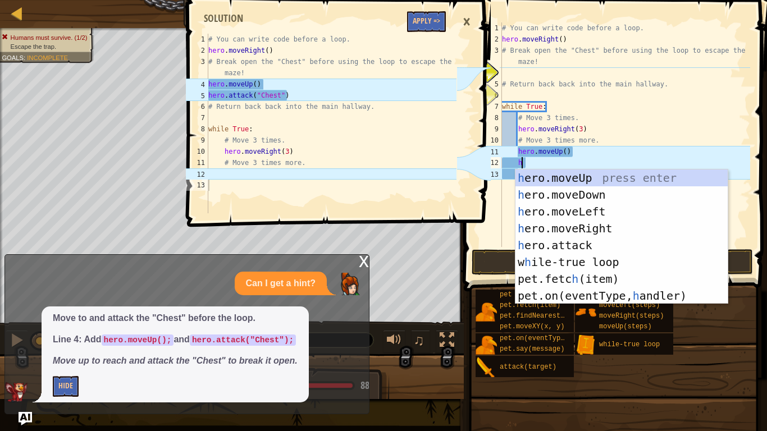
scroll to position [5, 2]
click at [579, 247] on div "h ero.moveUp press enter h ero.moveDown press enter h ero.moveLeft press enter …" at bounding box center [621, 253] width 212 height 168
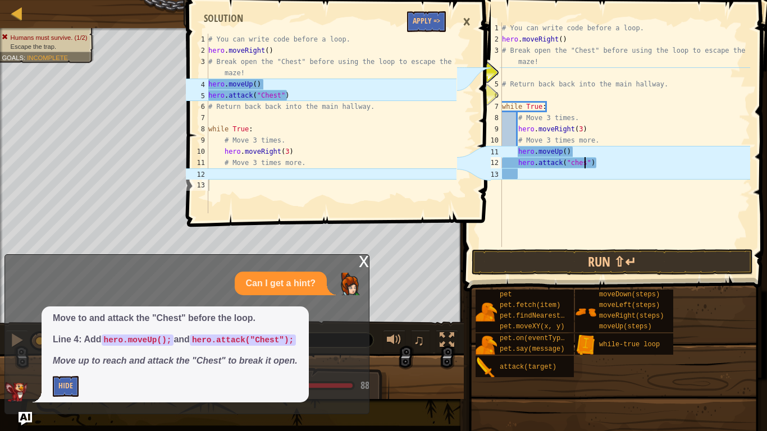
type textarea "hero.attack("chest")"
click at [547, 180] on div "# You can write code before a loop. hero . moveRight ( ) # Break open the "Ches…" at bounding box center [624, 145] width 250 height 247
type textarea "h"
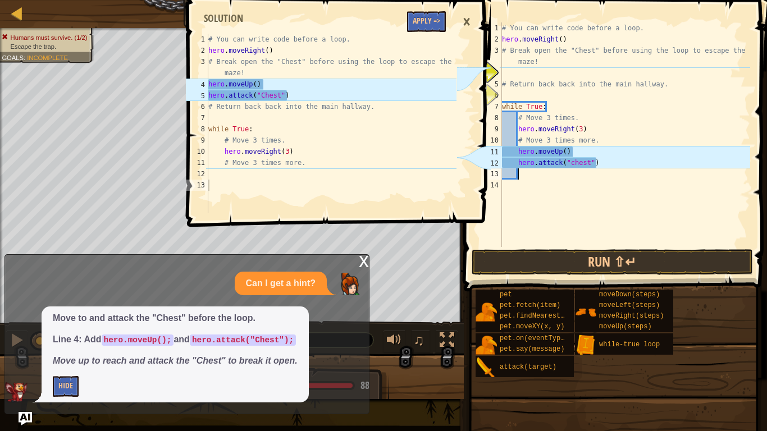
scroll to position [5, 2]
click at [591, 268] on button "Run ⇧↵" at bounding box center [611, 262] width 281 height 26
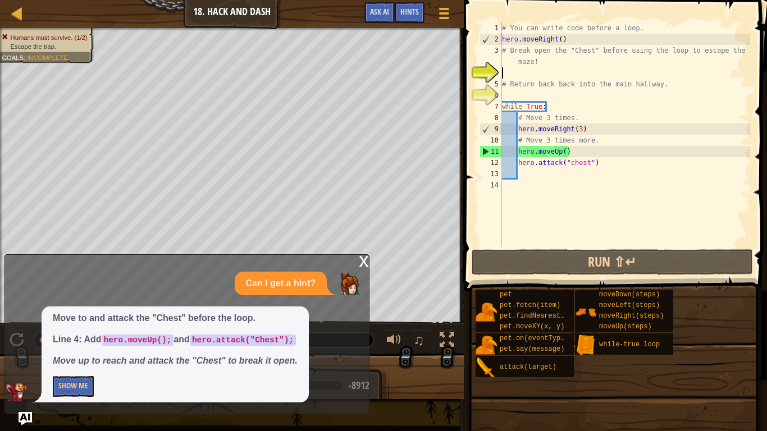
click at [508, 71] on div "# You can write code before a loop. hero . moveRight ( ) # Break open the "Ches…" at bounding box center [624, 145] width 250 height 247
click at [504, 65] on div "# You can write code before a loop. hero . moveRight ( ) # Break open the "Ches…" at bounding box center [624, 145] width 250 height 247
click at [501, 66] on div "3" at bounding box center [490, 56] width 22 height 22
type textarea "# Break open the "Chest" before using the loop to escape the maze!"
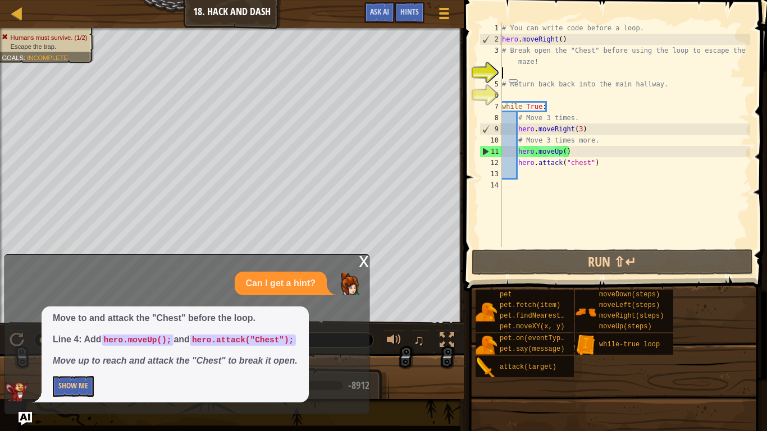
click at [506, 70] on html at bounding box center [518, 77] width 28 height 19
type textarea "e"
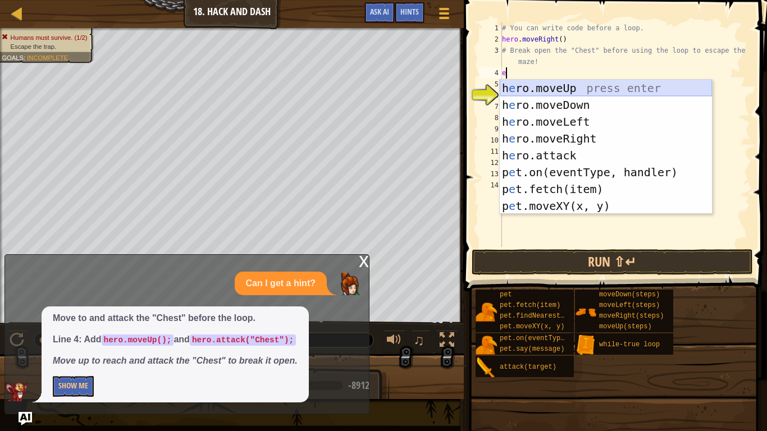
click at [543, 81] on div "h e ro.moveUp press enter h e ro.moveDown press enter h e ro.moveLeft press ent…" at bounding box center [605, 164] width 212 height 168
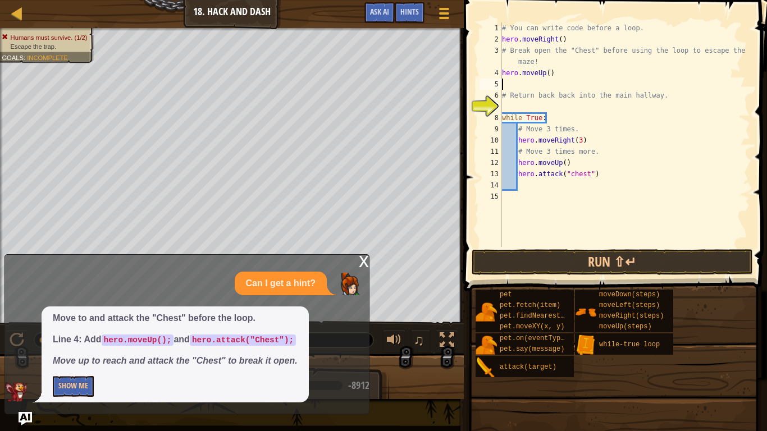
click at [530, 77] on div "# You can write code before a loop. hero . moveRight ( ) # Break open the "Ches…" at bounding box center [624, 145] width 250 height 247
type textarea "hero.moveUp()"
click at [518, 80] on div "# You can write code before a loop. hero . moveRight ( ) # Break open the "Ches…" at bounding box center [624, 145] width 250 height 247
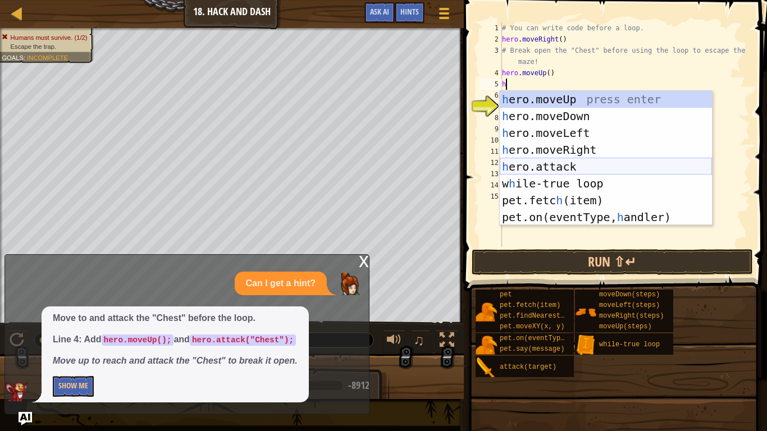
click at [533, 162] on div "h ero.moveUp press enter h ero.moveDown press enter h ero.moveLeft press enter …" at bounding box center [605, 175] width 212 height 168
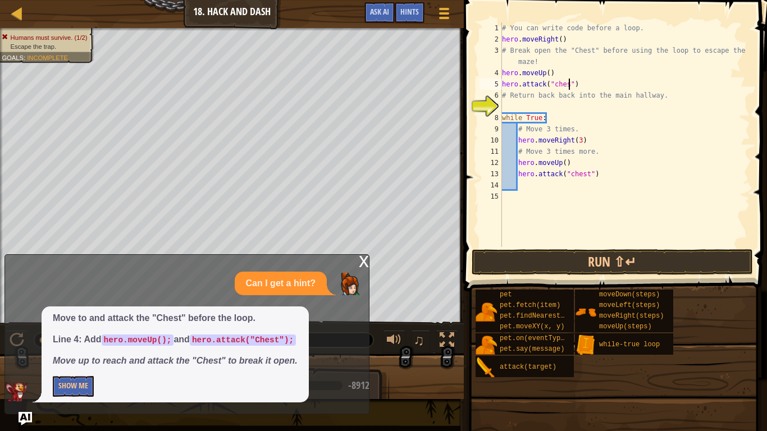
scroll to position [5, 10]
click at [673, 252] on button "Run ⇧↵" at bounding box center [611, 262] width 281 height 26
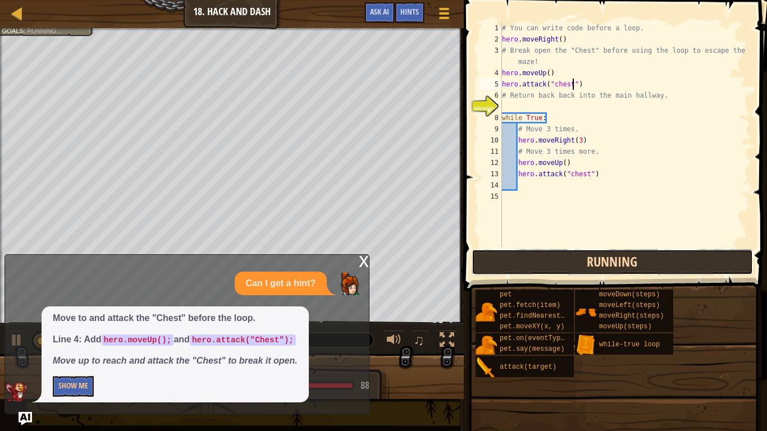
click at [657, 263] on button "Running" at bounding box center [611, 262] width 281 height 26
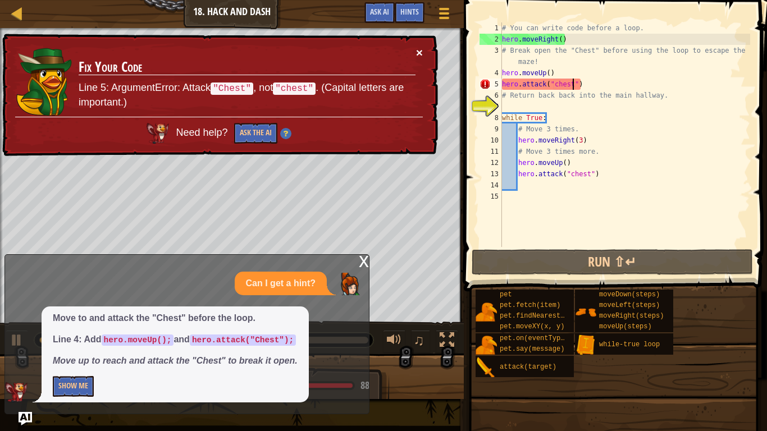
click at [418, 47] on button "×" at bounding box center [419, 53] width 7 height 12
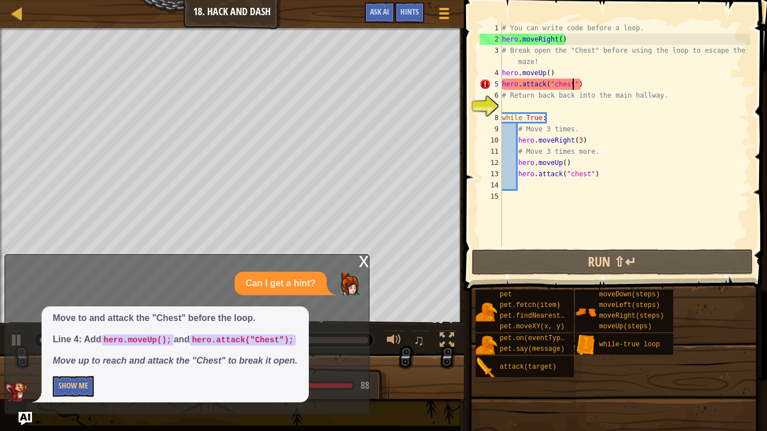
click at [560, 84] on div "# You can write code before a loop. hero . moveRight ( ) # Break open the "Ches…" at bounding box center [624, 145] width 250 height 247
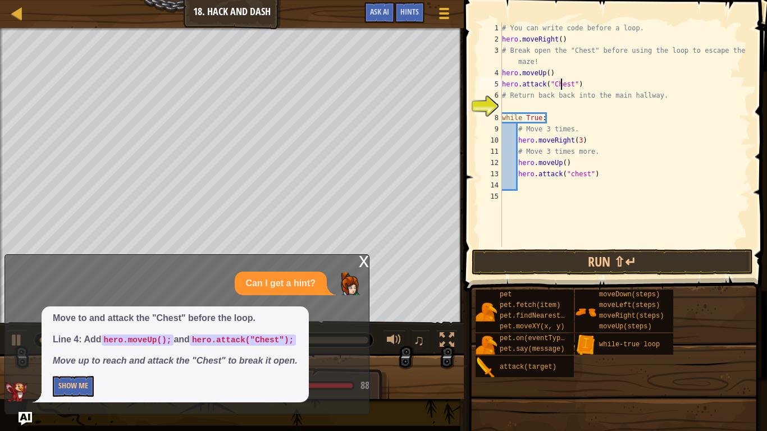
scroll to position [5, 8]
click at [604, 260] on button "Run ⇧↵" at bounding box center [611, 262] width 281 height 26
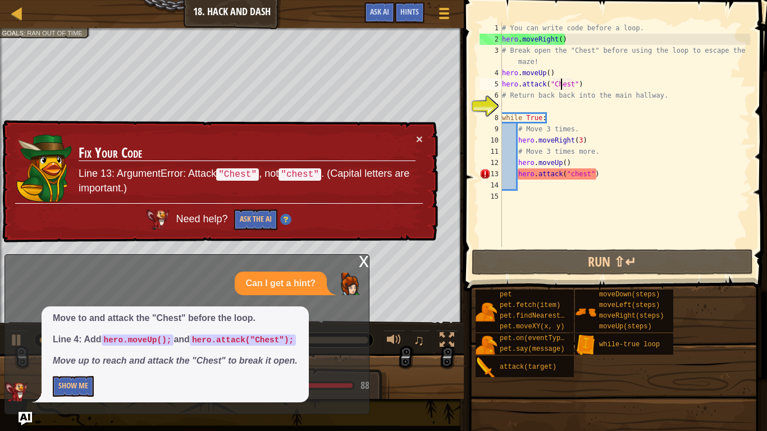
click at [571, 174] on div "# You can write code before a loop. hero . moveRight ( ) # Break open the "Ches…" at bounding box center [624, 145] width 250 height 247
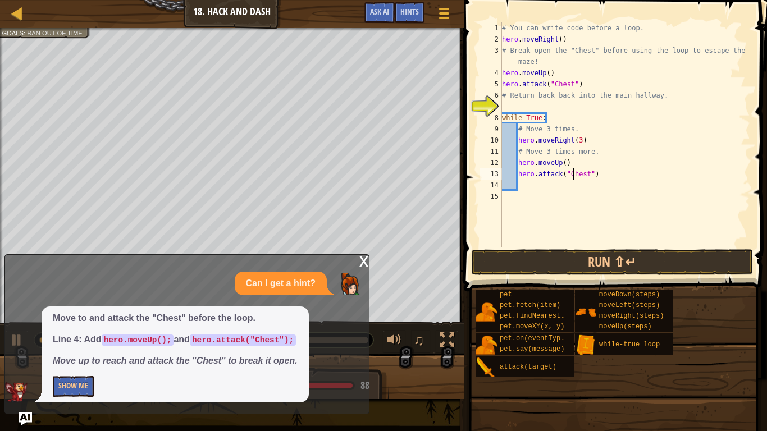
scroll to position [5, 10]
click at [609, 261] on button "Run ⇧↵" at bounding box center [611, 262] width 281 height 26
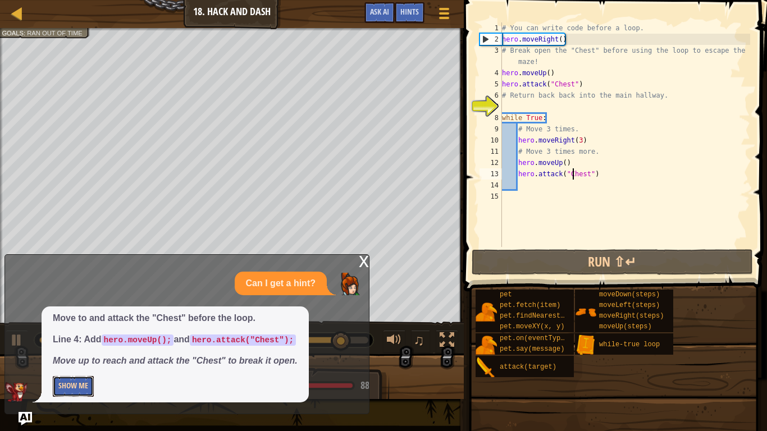
click at [82, 336] on button "Show Me" at bounding box center [73, 386] width 41 height 21
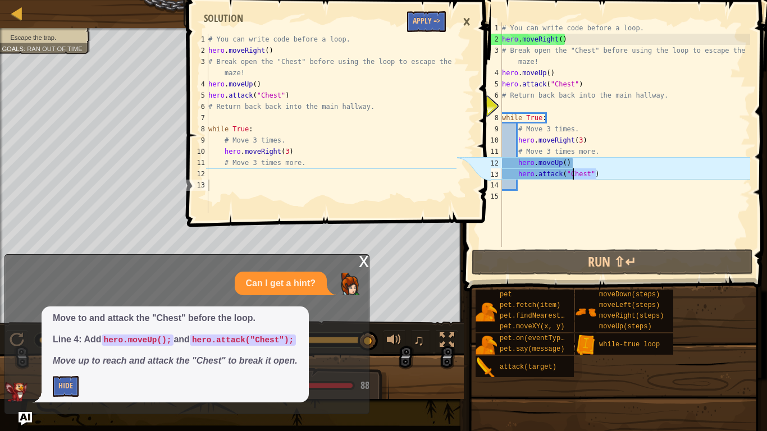
drag, startPoint x: 639, startPoint y: 177, endPoint x: 567, endPoint y: 172, distance: 72.6
click at [567, 172] on div "# You can write code before a loop. hero . moveRight ( ) # Break open the "Ches…" at bounding box center [624, 145] width 250 height 247
click at [610, 172] on div "# You can write code before a loop. hero . moveRight ( ) # Break open the "Ches…" at bounding box center [624, 134] width 250 height 224
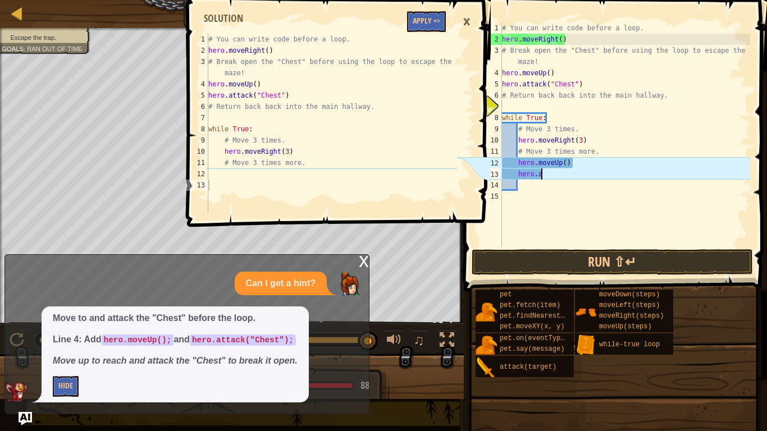
type textarea "h"
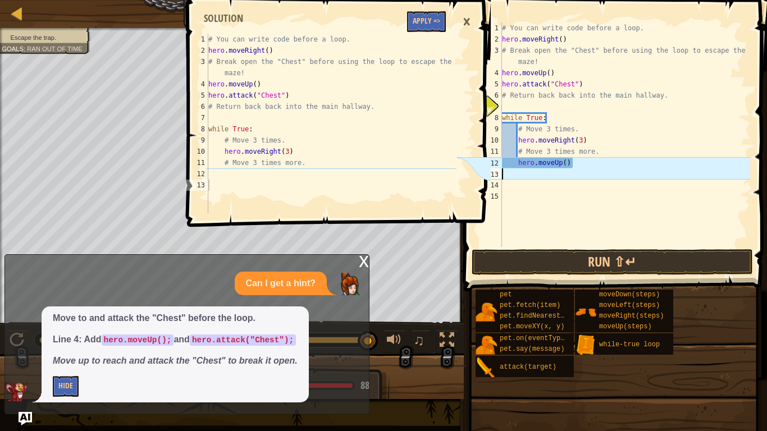
scroll to position [5, 0]
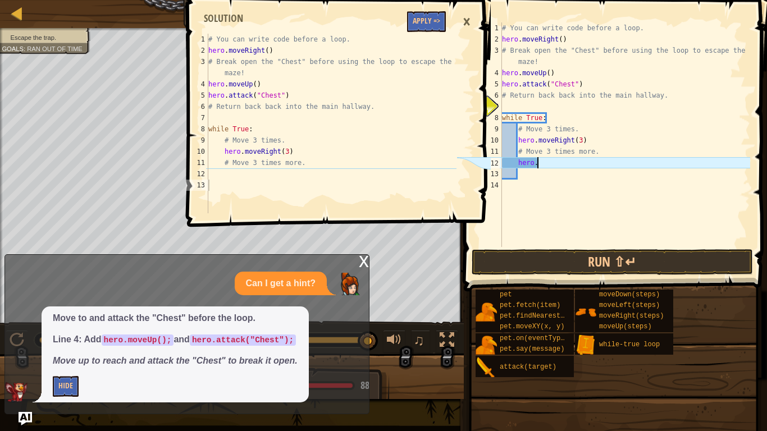
type textarea "h"
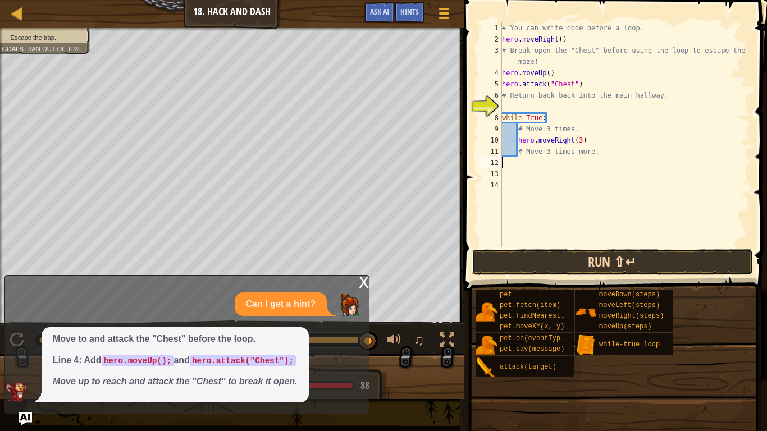
click at [625, 254] on button "Run ⇧↵" at bounding box center [611, 262] width 281 height 26
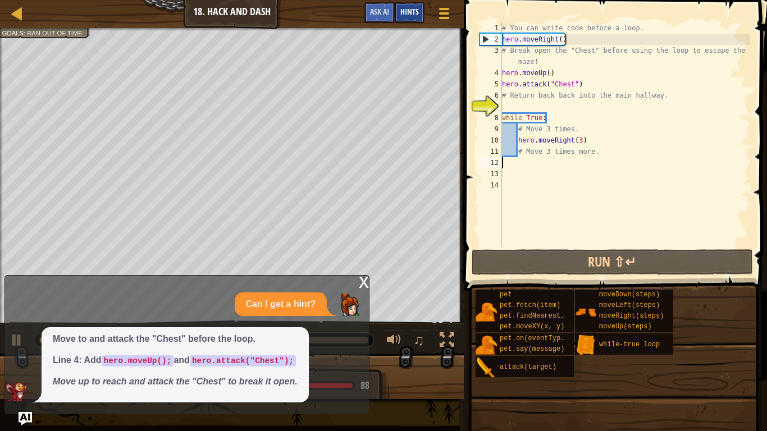
click at [419, 15] on div "Hints" at bounding box center [409, 12] width 30 height 21
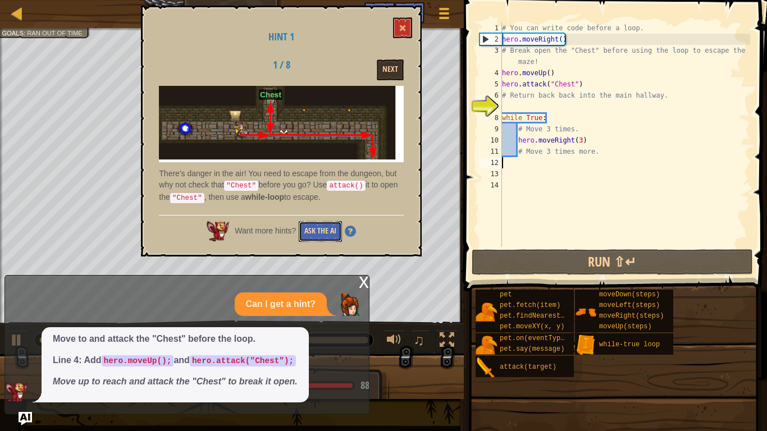
click at [320, 223] on button "Ask the AI" at bounding box center [320, 231] width 43 height 21
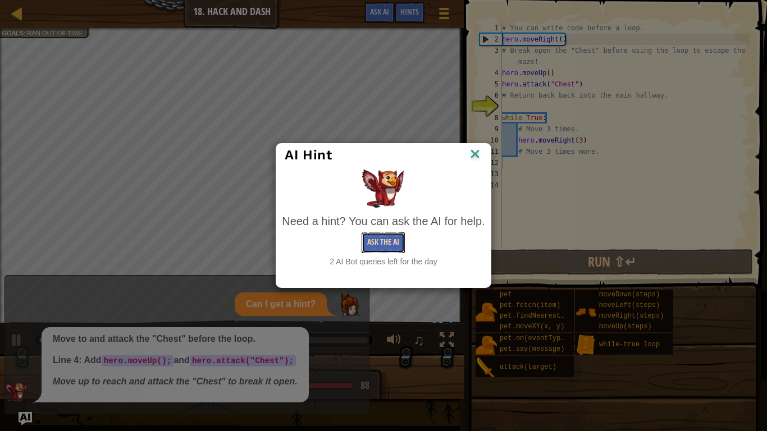
click at [383, 246] on button "Ask the AI" at bounding box center [382, 242] width 43 height 21
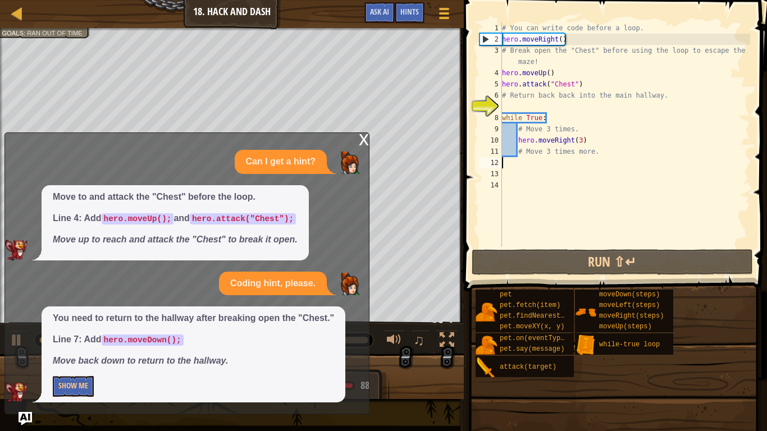
click at [513, 104] on div "# You can write code before a loop. hero . moveRight ( ) # Break open the "Ches…" at bounding box center [624, 145] width 250 height 247
type textarea "h"
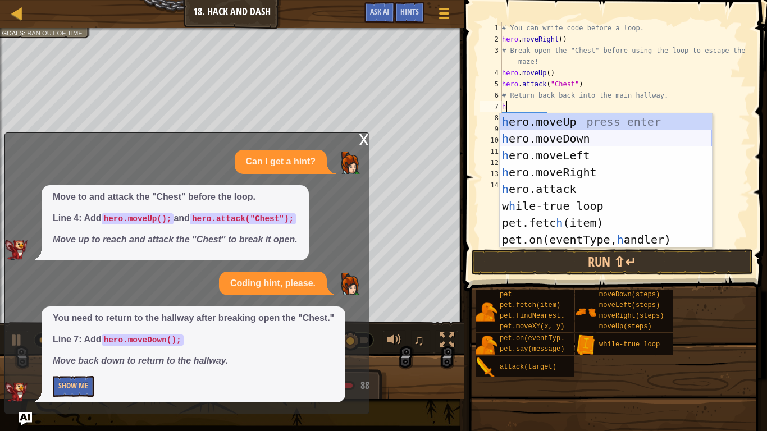
click at [546, 137] on div "h ero.moveUp press enter h ero.moveDown press enter h ero.moveLeft press enter …" at bounding box center [605, 197] width 212 height 168
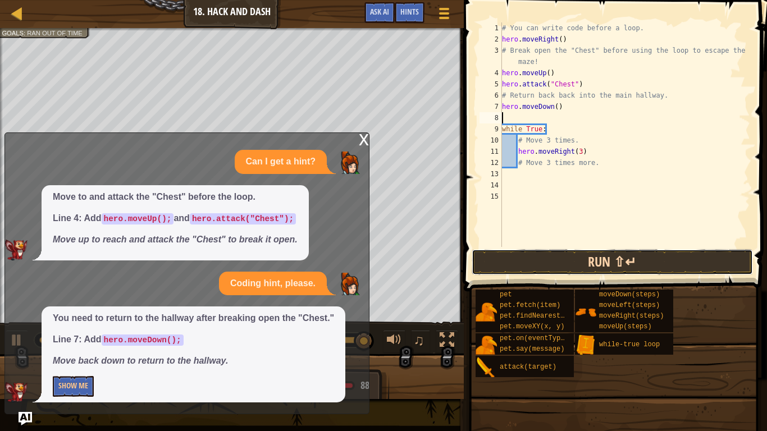
click at [552, 260] on button "Run ⇧↵" at bounding box center [611, 262] width 281 height 26
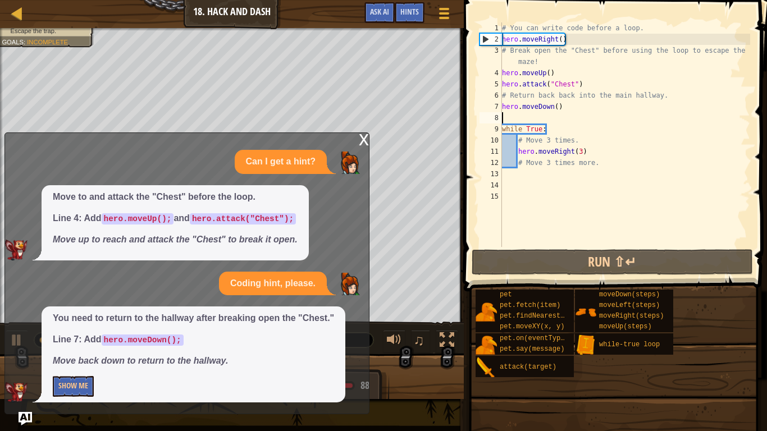
click at [78, 336] on div "You need to return to the hallway after breaking open the "Chest." Line 7: Add …" at bounding box center [194, 354] width 304 height 96
click at [77, 336] on button "Show Me" at bounding box center [73, 386] width 41 height 21
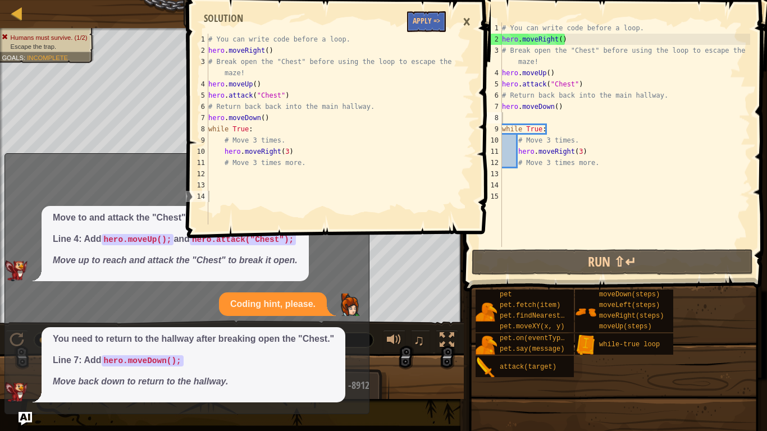
click at [504, 117] on div "# You can write code before a loop. hero . moveRight ( ) # Break open the "Ches…" at bounding box center [624, 145] width 250 height 247
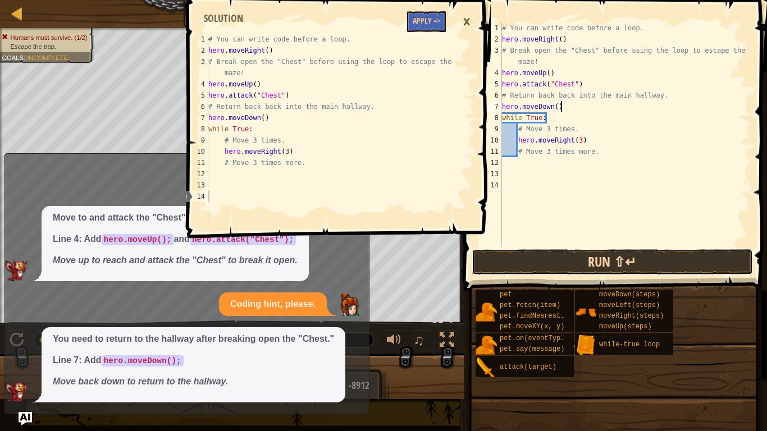
click at [588, 254] on button "Run ⇧↵" at bounding box center [611, 262] width 281 height 26
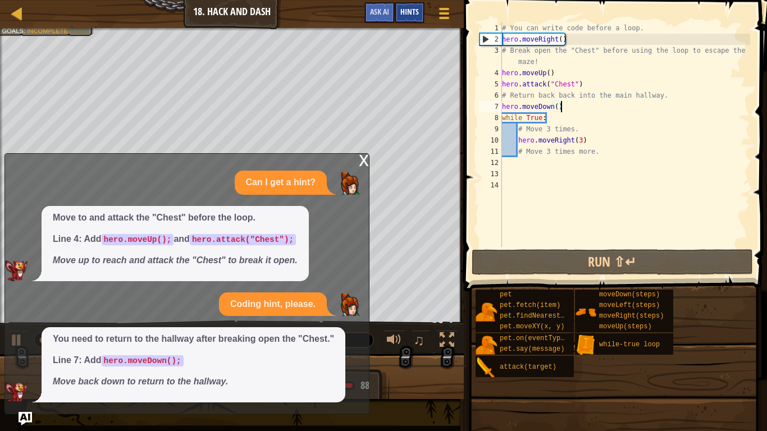
click at [410, 6] on div "Hints" at bounding box center [409, 12] width 30 height 21
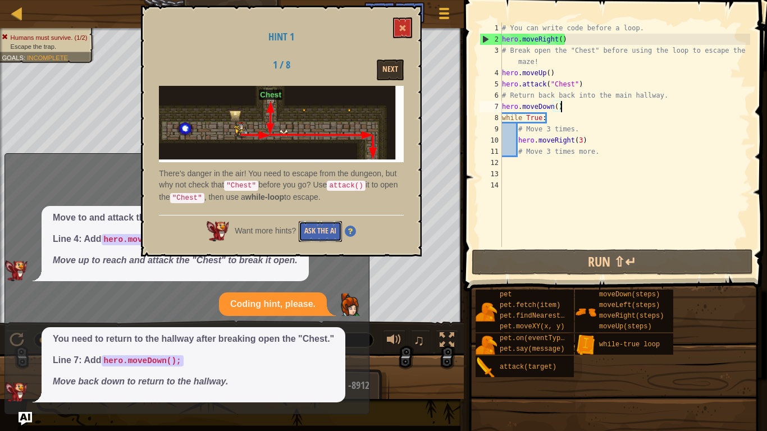
click at [325, 233] on button "Ask the AI" at bounding box center [320, 231] width 43 height 21
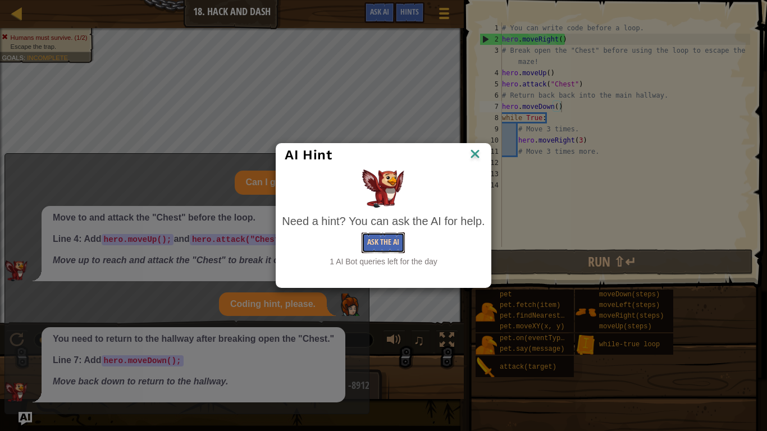
click at [377, 235] on button "Ask the AI" at bounding box center [382, 242] width 43 height 21
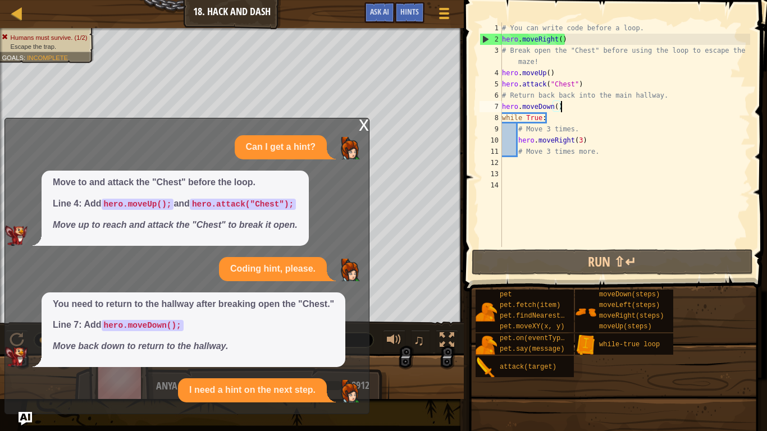
scroll to position [68, 0]
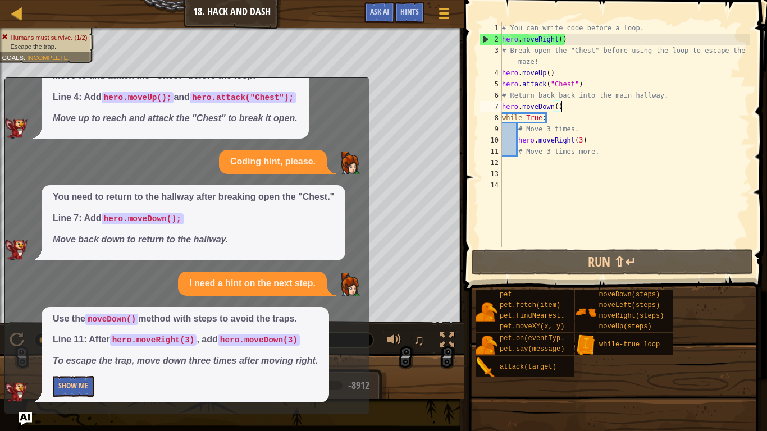
click at [598, 155] on div "# You can write code before a loop. hero . moveRight ( ) # Break open the "Ches…" at bounding box center [624, 145] width 250 height 247
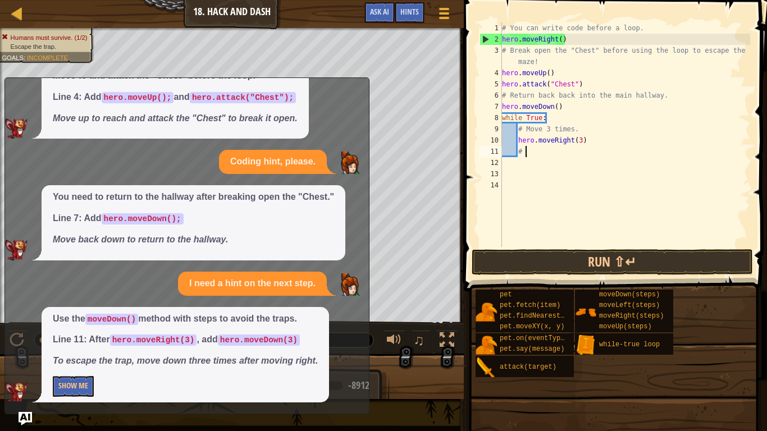
type textarea "#"
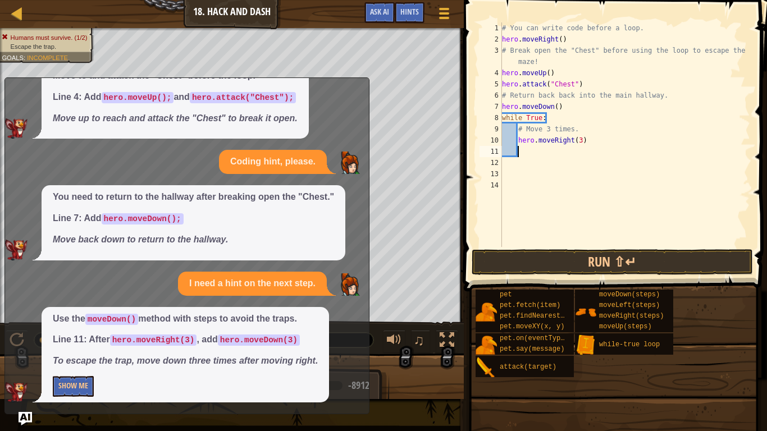
type textarea "h"
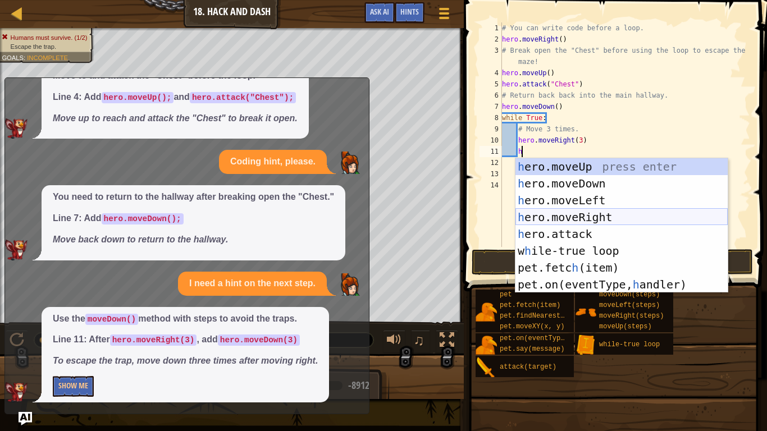
click at [590, 213] on div "h ero.moveUp press enter h ero.moveDown press enter h ero.moveLeft press enter …" at bounding box center [621, 242] width 212 height 168
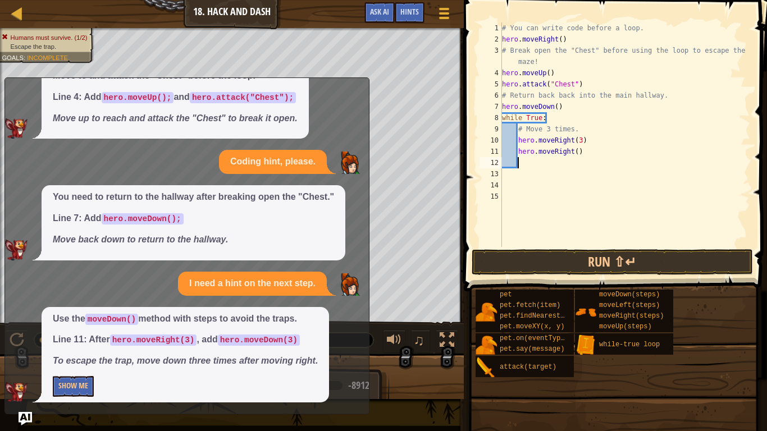
click at [576, 151] on div "# You can write code before a loop. hero . moveRight ( ) # Break open the "Ches…" at bounding box center [624, 145] width 250 height 247
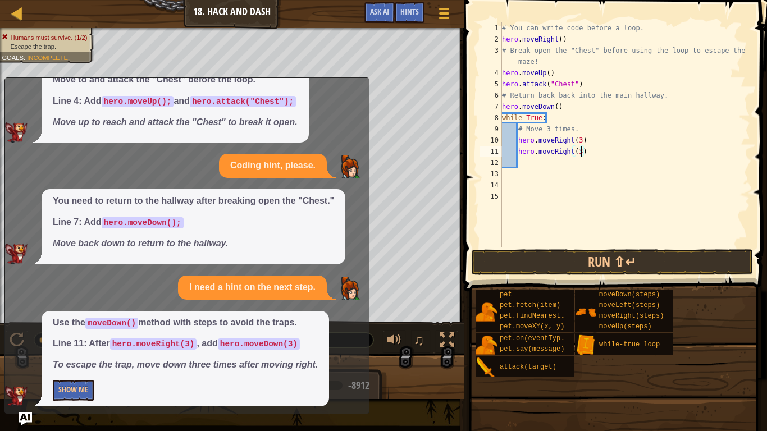
scroll to position [68, 0]
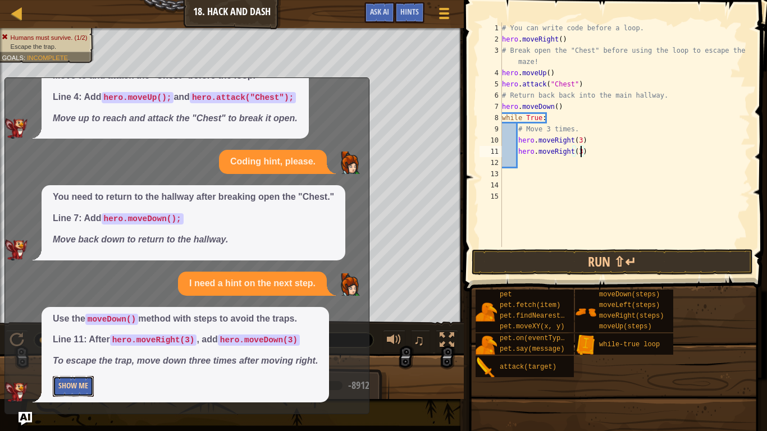
click at [77, 336] on button "Show Me" at bounding box center [73, 386] width 41 height 21
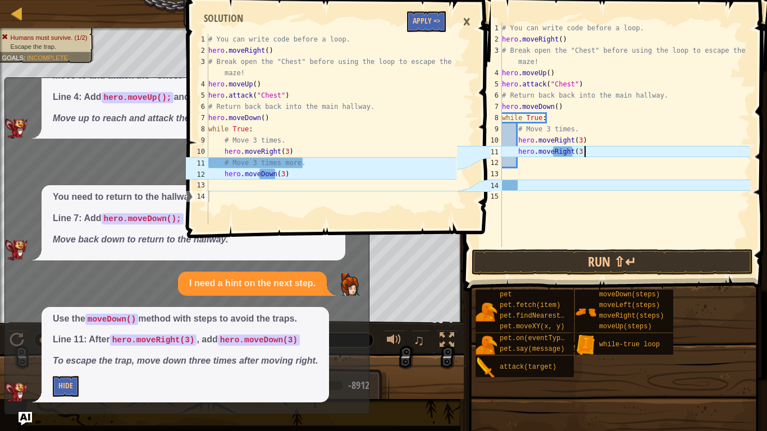
drag, startPoint x: 596, startPoint y: 154, endPoint x: 533, endPoint y: 52, distance: 120.5
click at [533, 52] on div "# You can write code before a loop. hero . moveRight ( ) # Break open the "Ches…" at bounding box center [624, 145] width 250 height 247
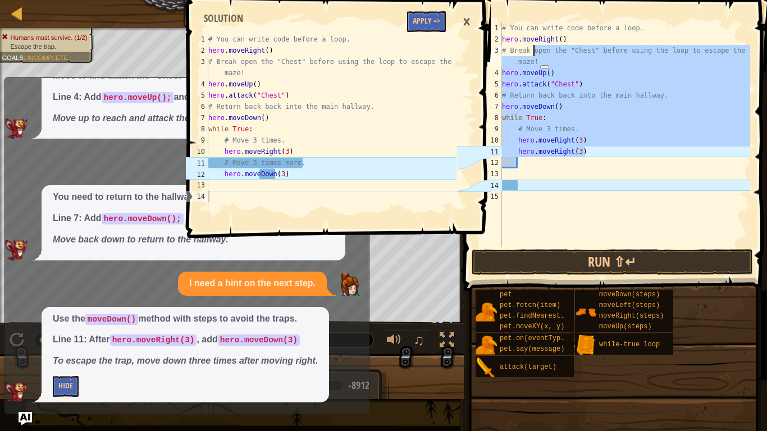
type textarea "# Break"
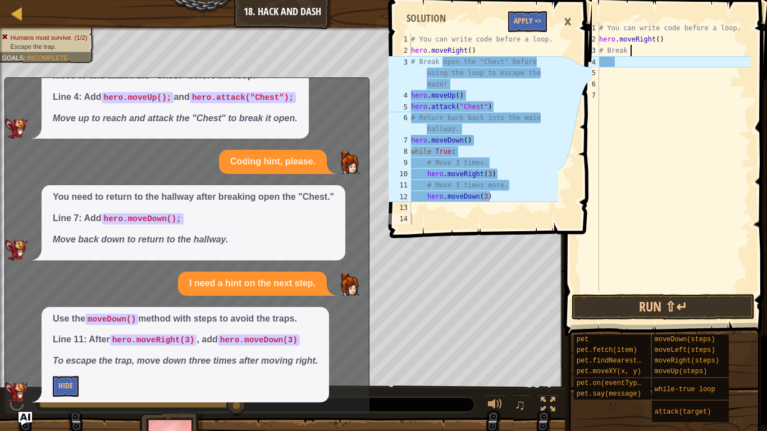
click at [640, 107] on div "# You can write code before a loop. hero . moveRight ( ) # Break" at bounding box center [672, 168] width 153 height 292
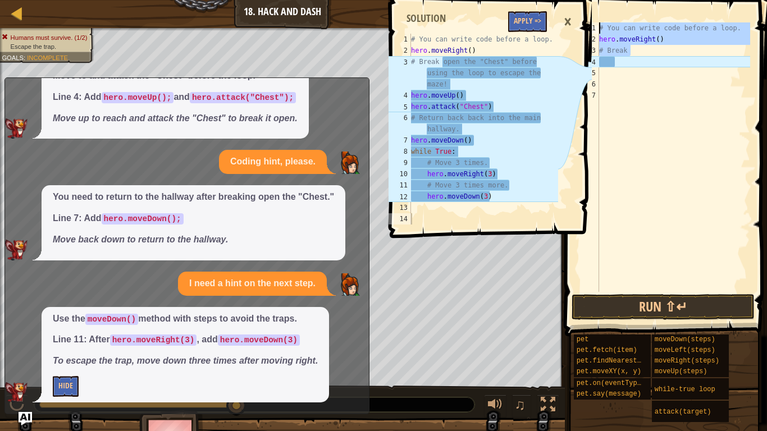
drag, startPoint x: 636, startPoint y: 50, endPoint x: 502, endPoint y: 18, distance: 137.9
click at [502, 18] on div "Map Introduction to Computer Science 18. Hack and Dash Game Menu Done Hints Ask…" at bounding box center [383, 215] width 767 height 431
type textarea "# You can write code before a loop. hero.moveRight()"
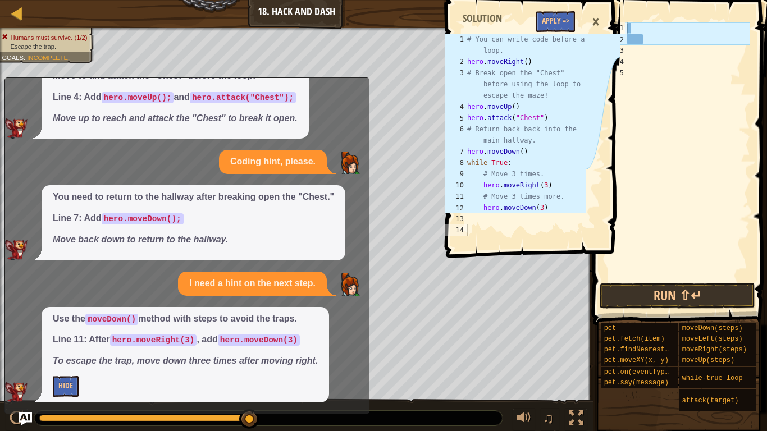
click at [594, 24] on div "×" at bounding box center [595, 22] width 19 height 26
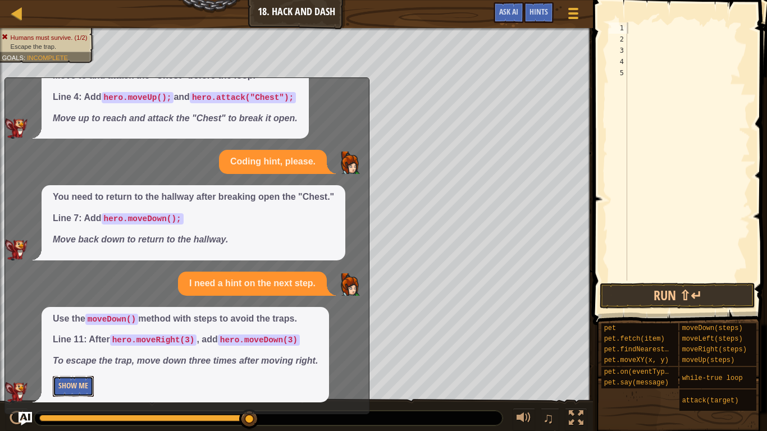
click at [71, 336] on button "Show Me" at bounding box center [73, 386] width 41 height 21
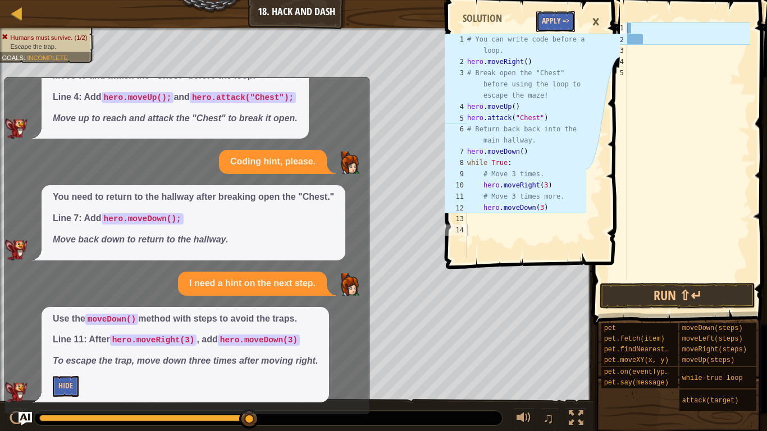
click at [554, 26] on button "Apply =>" at bounding box center [555, 21] width 39 height 21
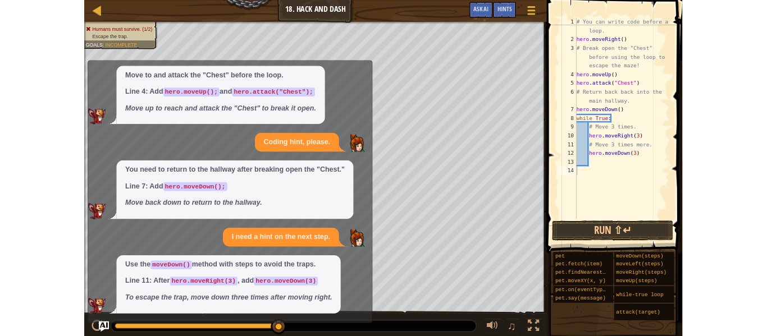
scroll to position [47, 0]
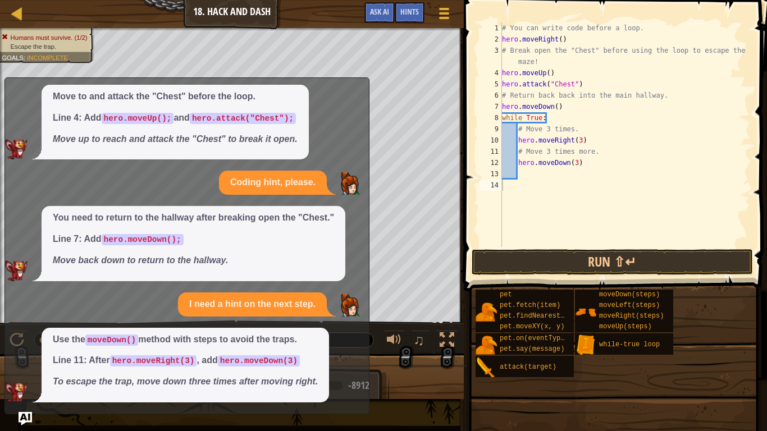
click at [711, 294] on div "pet pet.fetch(item) pet.findNearestByType(type) pet.moveXY(x, y) pet.on(eventTy…" at bounding box center [617, 333] width 284 height 89
click at [691, 268] on button "Run ⇧↵" at bounding box center [611, 262] width 281 height 26
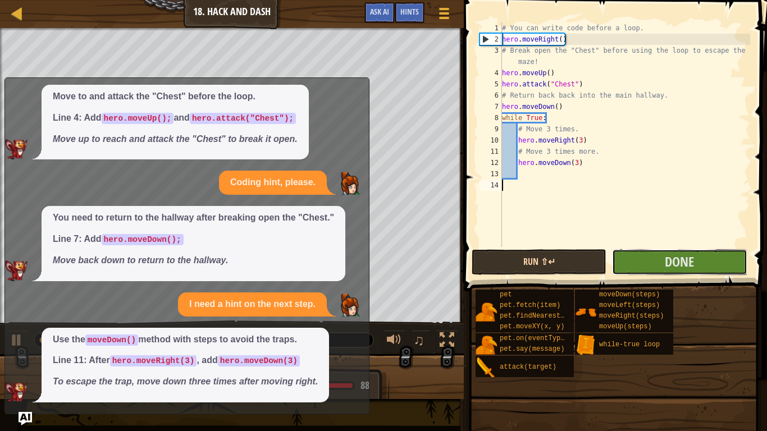
click at [691, 268] on span "Done" at bounding box center [678, 262] width 29 height 18
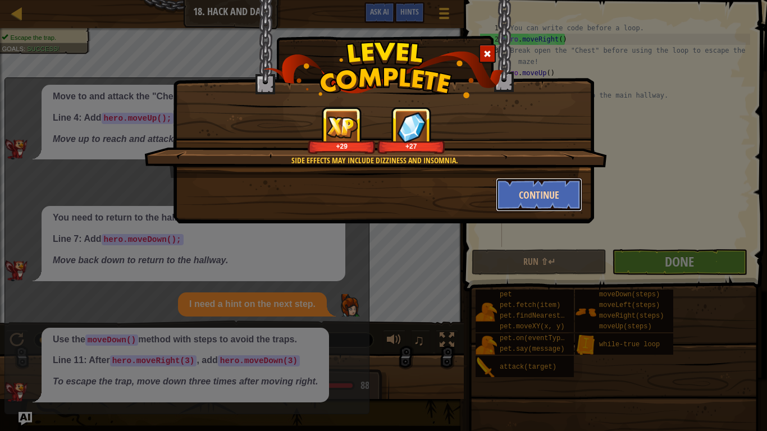
click at [567, 187] on button "Continue" at bounding box center [538, 195] width 87 height 34
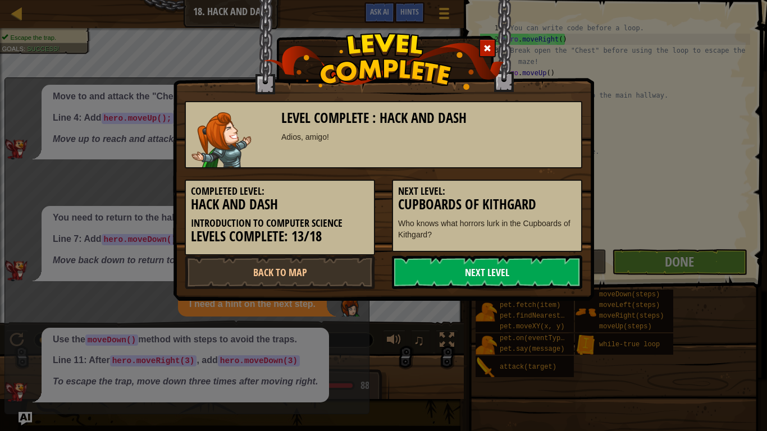
click at [484, 281] on link "Next Level" at bounding box center [487, 272] width 190 height 34
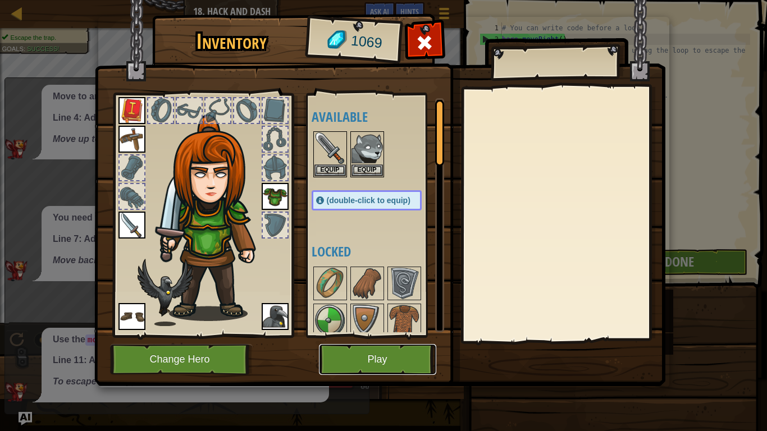
click at [393, 336] on button "Play" at bounding box center [377, 359] width 117 height 31
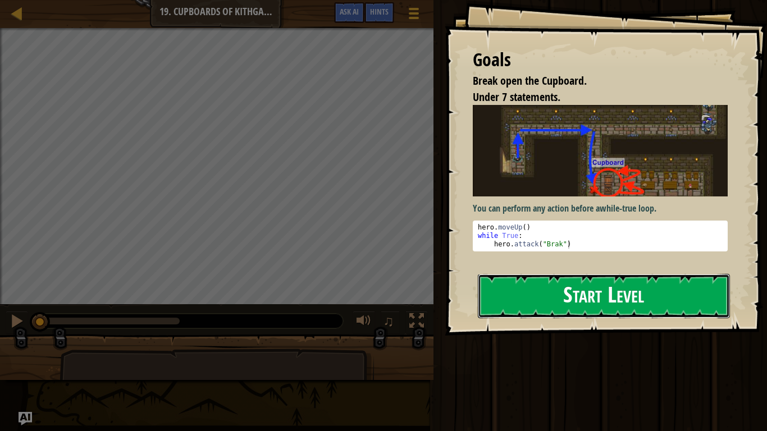
click at [522, 311] on button "Start Level" at bounding box center [604, 296] width 252 height 44
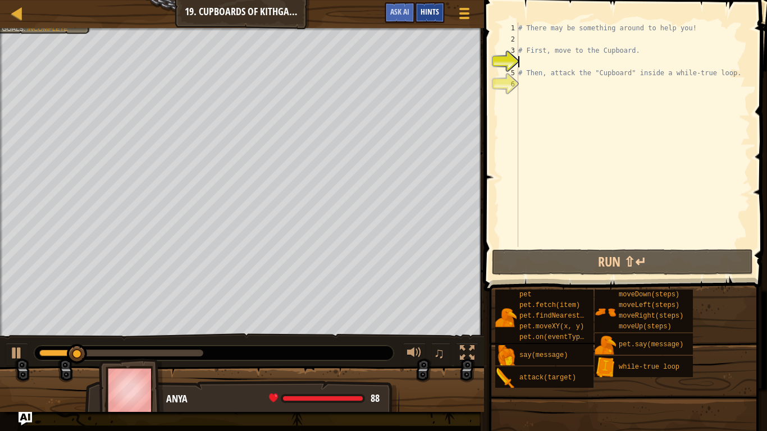
click at [429, 8] on span "Hints" at bounding box center [429, 11] width 19 height 11
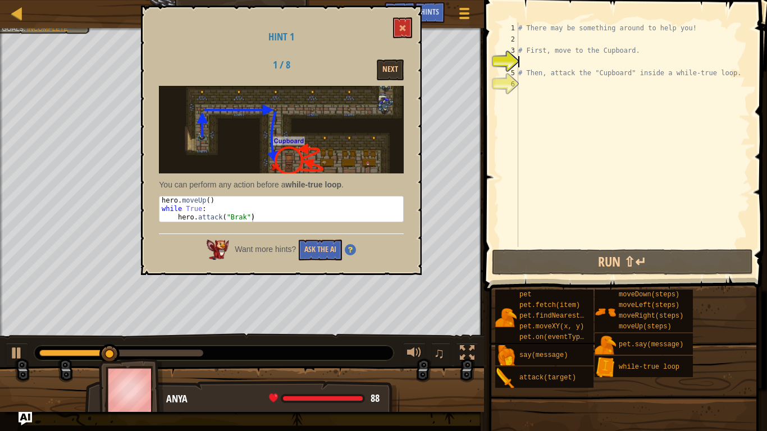
click at [393, 56] on div "Hint 1 1 / 8 Next You can perform any action before a while-true loop . 1 2 3 h…" at bounding box center [281, 140] width 281 height 269
click at [393, 70] on button "Next" at bounding box center [390, 69] width 27 height 21
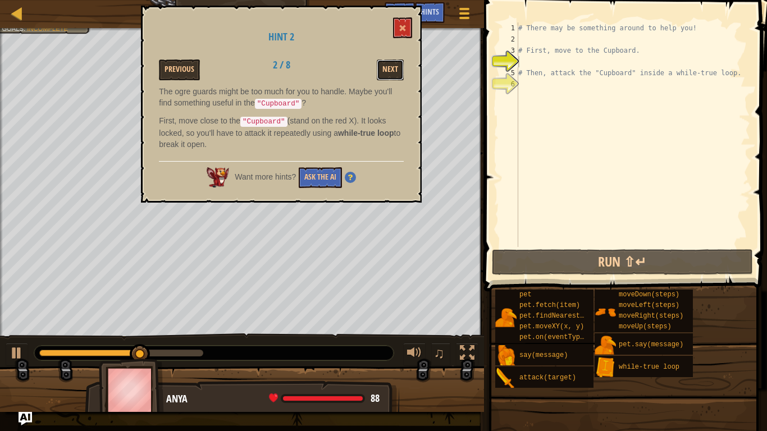
click at [393, 70] on button "Next" at bounding box center [390, 69] width 27 height 21
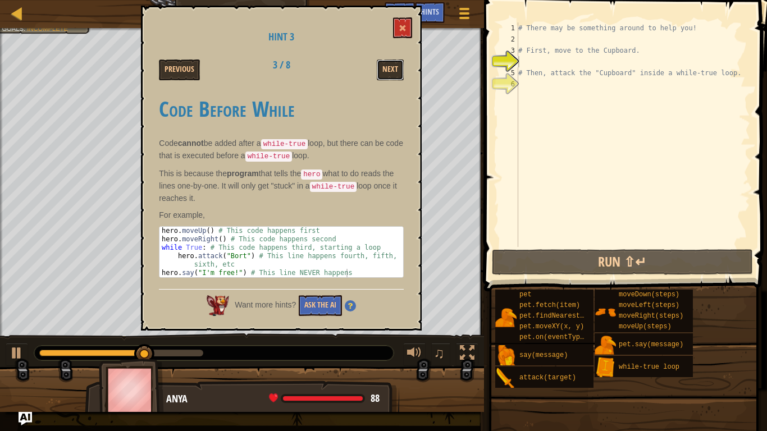
click at [393, 70] on button "Next" at bounding box center [390, 69] width 27 height 21
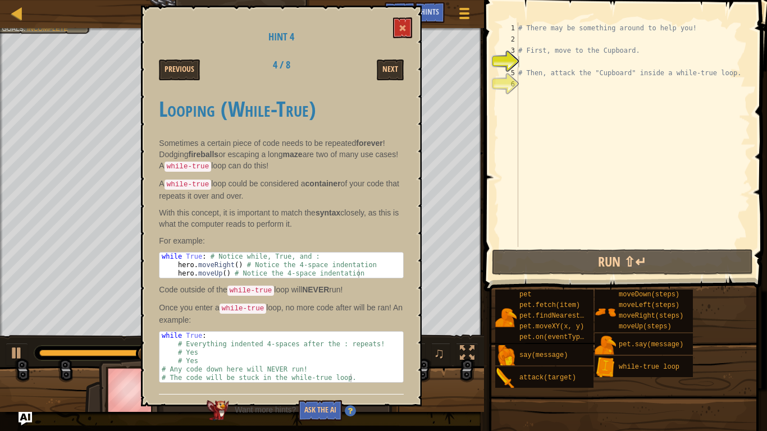
click at [393, 70] on button "Next" at bounding box center [390, 69] width 27 height 21
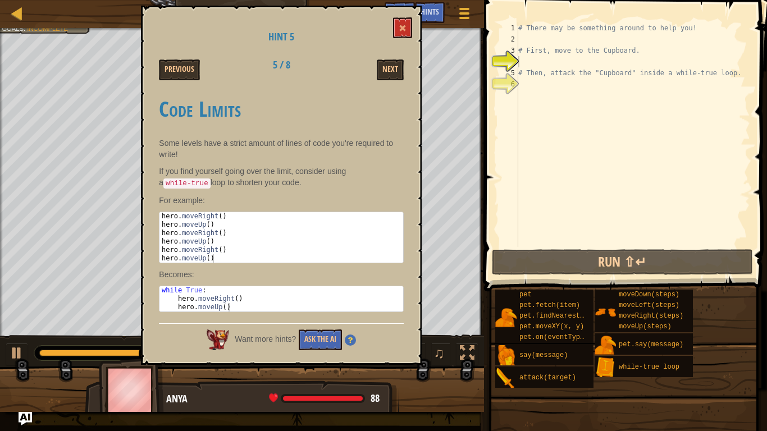
click at [393, 70] on button "Next" at bounding box center [390, 69] width 27 height 21
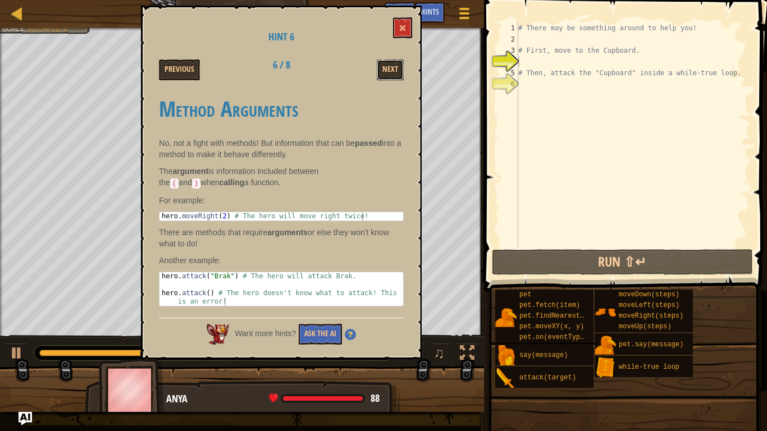
click at [393, 70] on button "Next" at bounding box center [390, 69] width 27 height 21
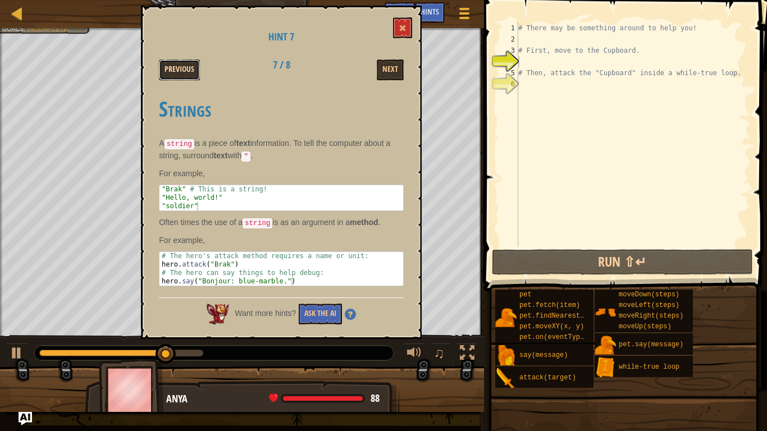
click at [170, 73] on button "Previous" at bounding box center [179, 69] width 41 height 21
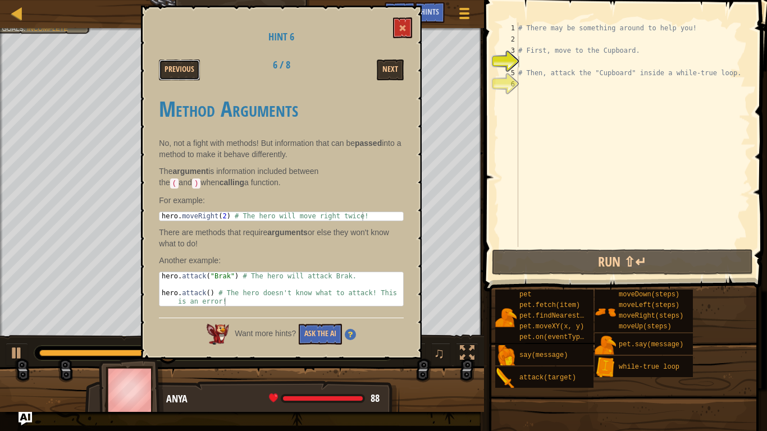
click at [170, 73] on button "Previous" at bounding box center [179, 69] width 41 height 21
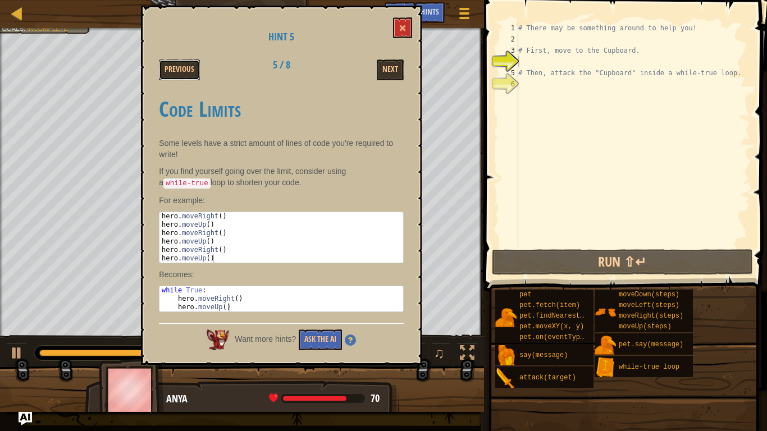
click at [170, 73] on button "Previous" at bounding box center [179, 69] width 41 height 21
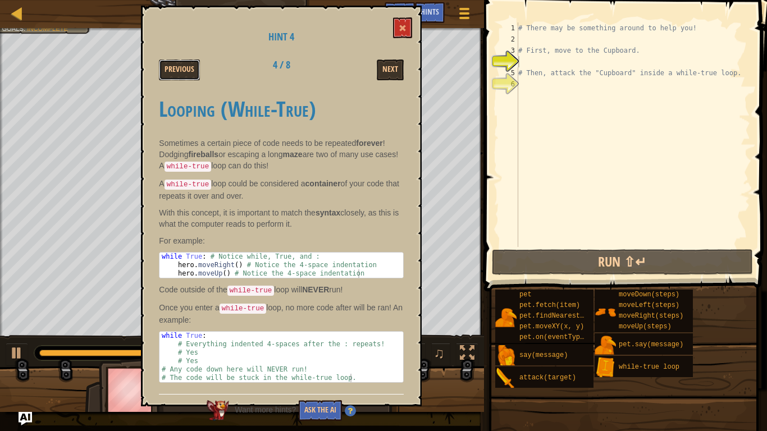
click at [170, 73] on button "Previous" at bounding box center [179, 69] width 41 height 21
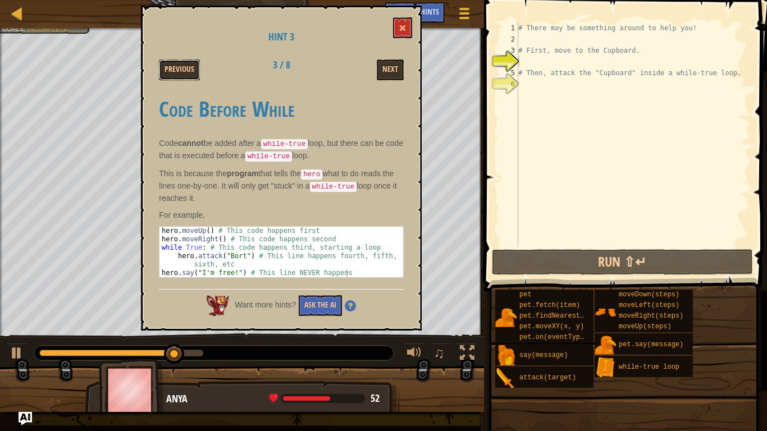
click at [170, 73] on button "Previous" at bounding box center [179, 69] width 41 height 21
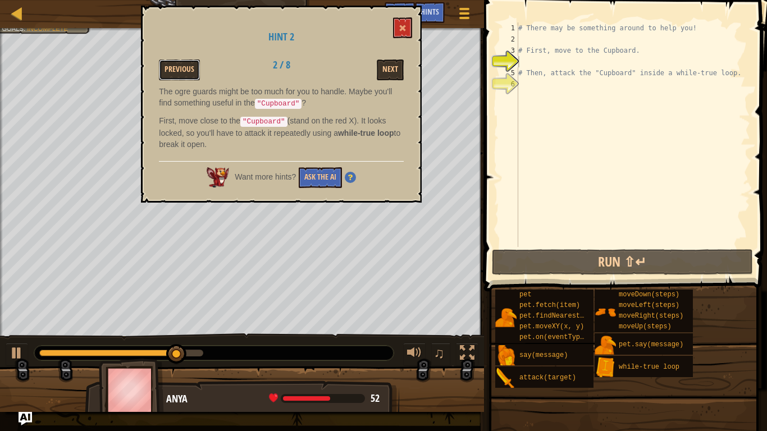
click at [170, 73] on button "Previous" at bounding box center [179, 69] width 41 height 21
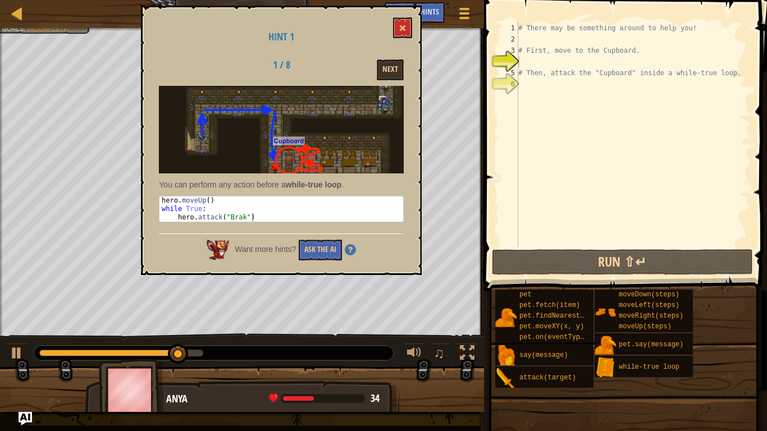
click at [170, 73] on div "1 / 8 Next" at bounding box center [280, 69] width 261 height 21
click at [399, 27] on span at bounding box center [402, 28] width 8 height 8
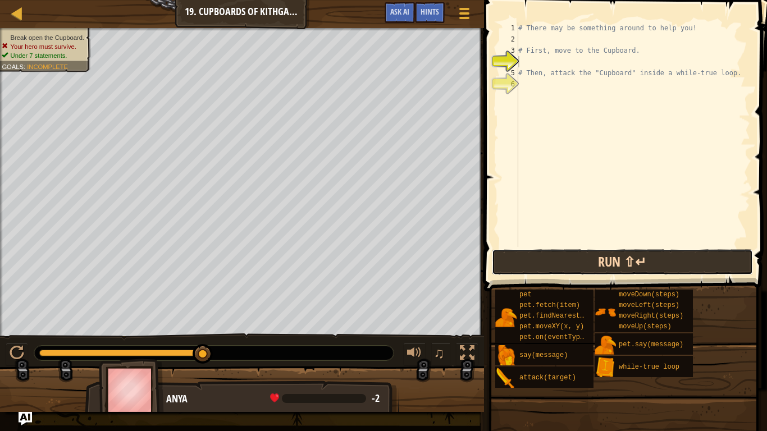
click at [537, 258] on button "Run ⇧↵" at bounding box center [622, 262] width 261 height 26
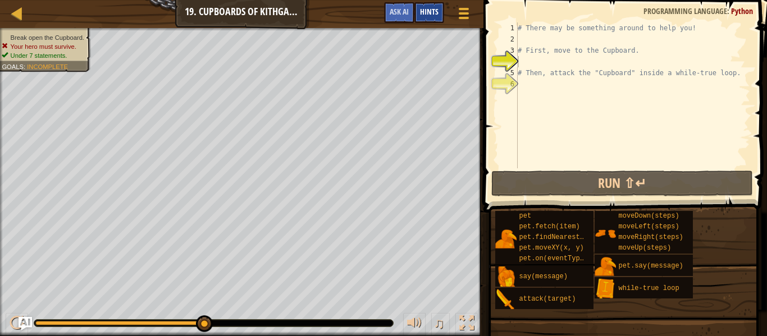
click at [435, 17] on div "Hints" at bounding box center [429, 12] width 30 height 21
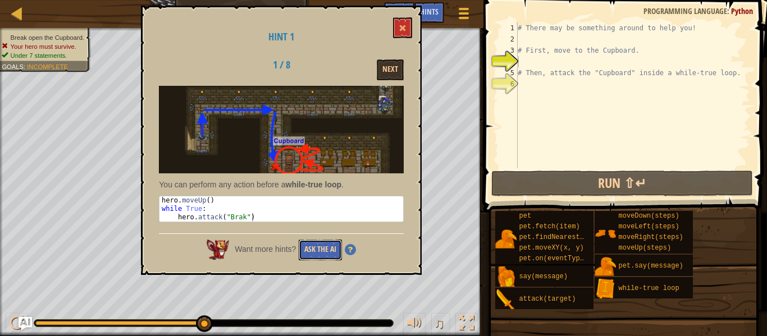
click at [328, 250] on button "Ask the AI" at bounding box center [320, 250] width 43 height 21
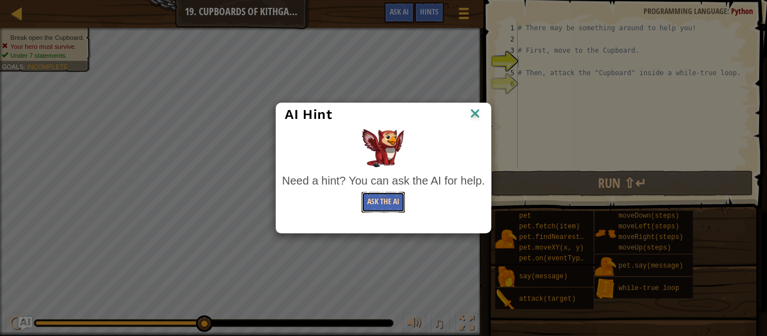
click at [388, 196] on button "Ask the AI" at bounding box center [382, 202] width 43 height 21
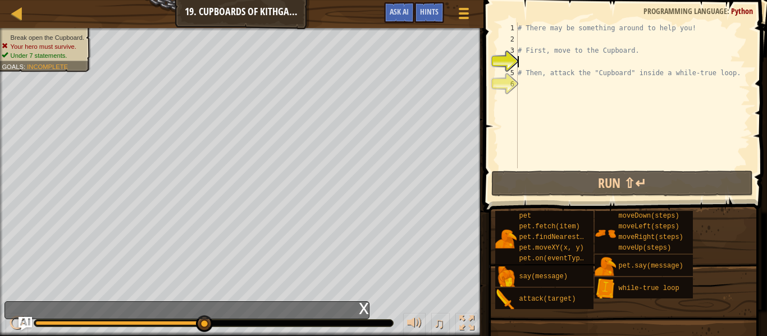
click at [485, 81] on span at bounding box center [626, 90] width 292 height 246
click at [499, 79] on div "6" at bounding box center [508, 84] width 19 height 11
type textarea "# Then, attack the "Cupboard" inside a while-true loop."
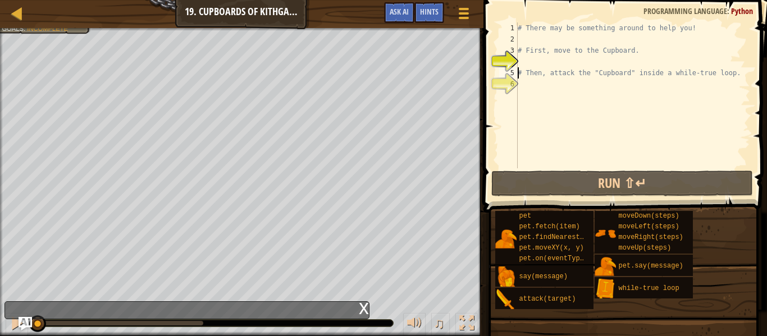
drag, startPoint x: 202, startPoint y: 323, endPoint x: 0, endPoint y: 320, distance: 202.0
click at [0, 320] on div "♫" at bounding box center [241, 321] width 483 height 34
click at [548, 37] on div "# There may be something around to help you! # First, move to the Cupboard. # T…" at bounding box center [632, 106] width 235 height 168
click at [522, 88] on div "# There may be something around to help you! # First, move to the Cupboard. # T…" at bounding box center [632, 106] width 235 height 168
type textarea "h"
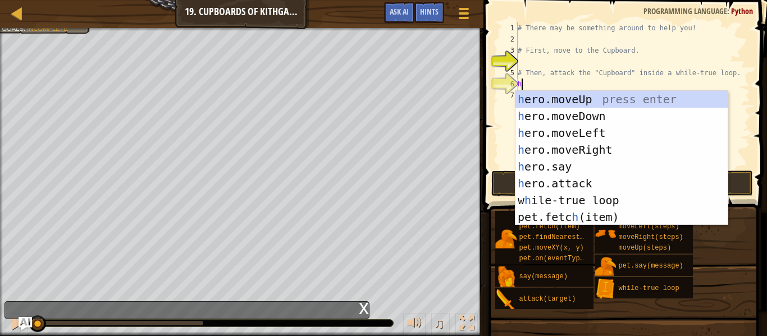
scroll to position [5, 0]
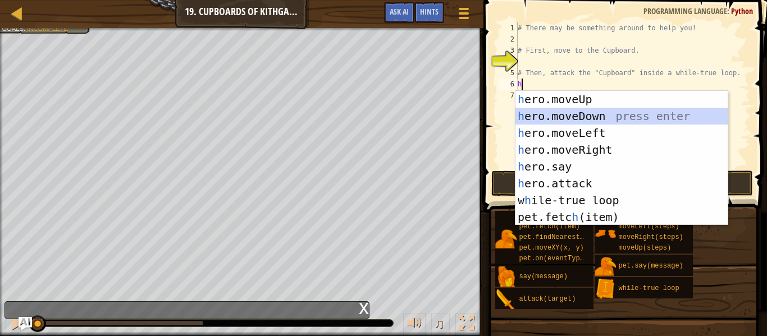
click at [612, 109] on div "h ero.moveUp press enter h ero.moveDown press enter h ero.moveLeft press enter …" at bounding box center [621, 175] width 212 height 168
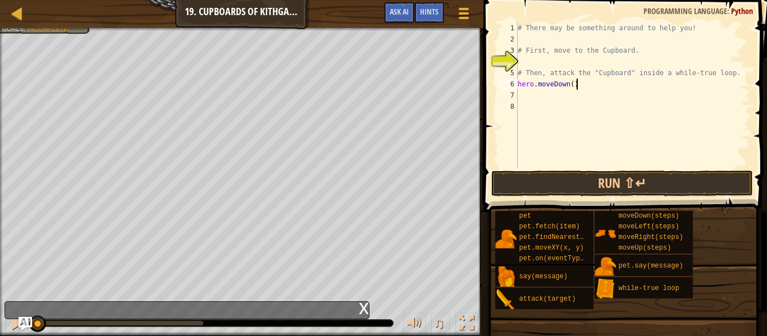
click at [579, 85] on div "# There may be something around to help you! # First, move to the Cupboard. # T…" at bounding box center [632, 106] width 235 height 168
type textarea "he"
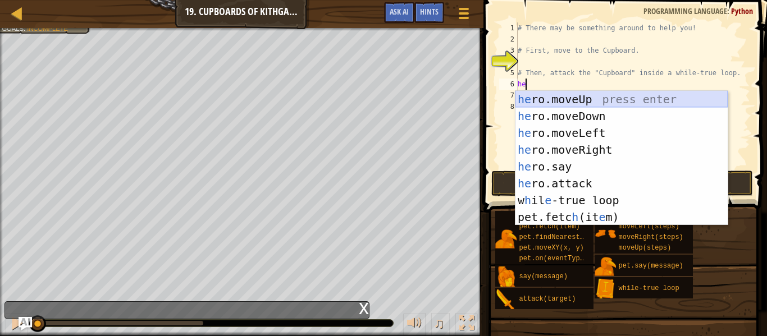
click at [588, 100] on div "he ro.moveUp press enter he ro.moveDown press enter he ro.moveLeft press enter …" at bounding box center [621, 175] width 212 height 168
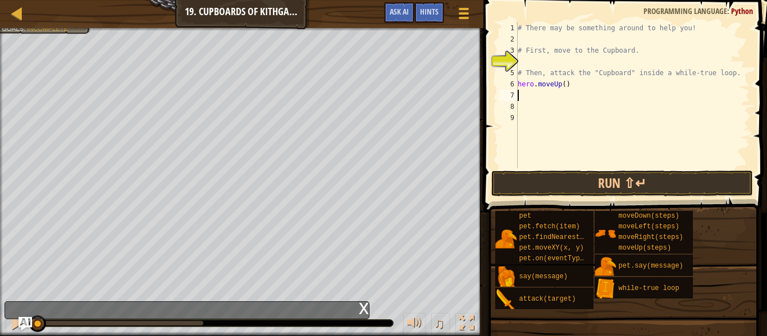
scroll to position [5, 0]
type textarea "h"
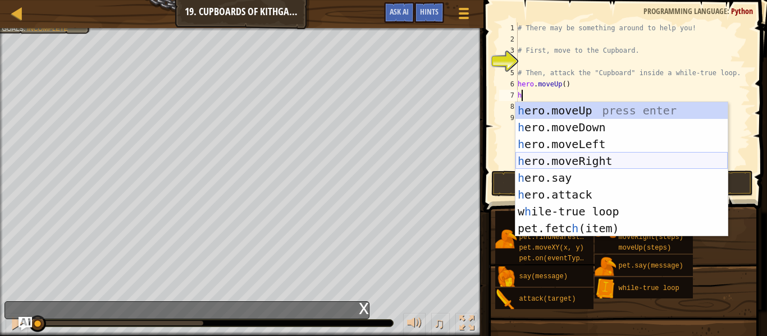
click at [562, 160] on div "h ero.moveUp press enter h ero.moveDown press enter h ero.moveLeft press enter …" at bounding box center [621, 186] width 212 height 168
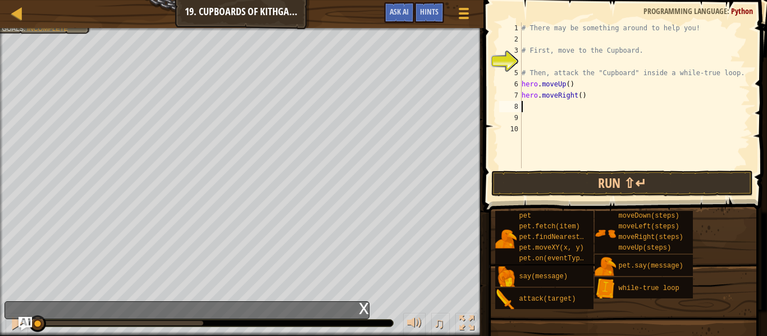
click at [579, 96] on div "# There may be something around to help you! # First, move to the Cupboard. # T…" at bounding box center [634, 106] width 231 height 168
type textarea "hero.moveRight(2)"
click at [562, 109] on div "# There may be something around to help you! # First, move to the Cupboard. # T…" at bounding box center [634, 106] width 231 height 168
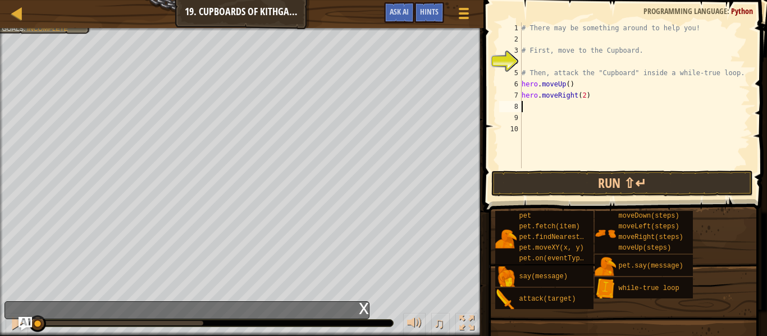
type textarea "h"
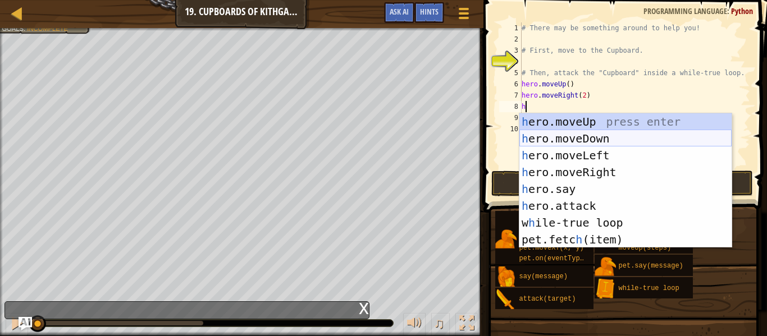
click at [562, 137] on div "h ero.moveUp press enter h ero.moveDown press enter h ero.moveLeft press enter …" at bounding box center [625, 197] width 212 height 168
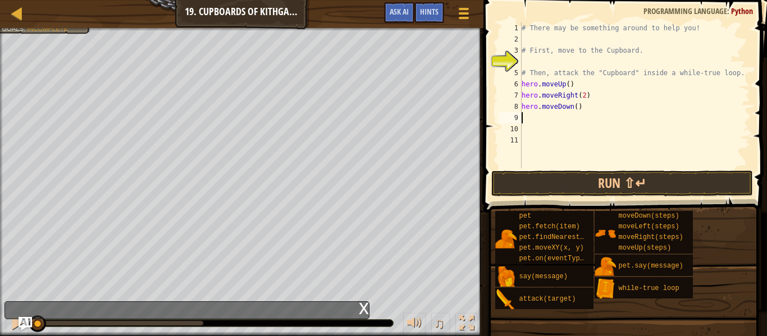
click at [576, 106] on div "# There may be something around to help you! # First, move to the Cupboard. # T…" at bounding box center [634, 106] width 231 height 168
type textarea "hero.moveDown(3)"
click at [539, 121] on div "# There may be something around to help you! # First, move to the Cupboard. # T…" at bounding box center [634, 106] width 231 height 168
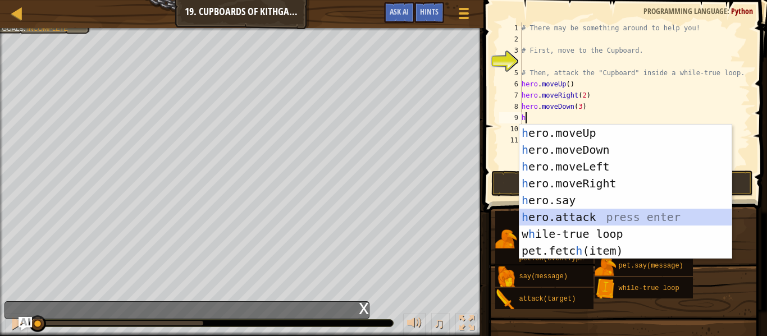
click at [551, 219] on div "h ero.moveUp press enter h ero.moveDown press enter h ero.moveLeft press enter …" at bounding box center [625, 209] width 212 height 168
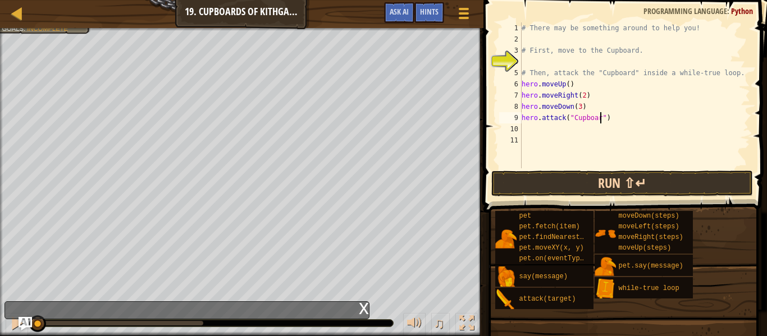
scroll to position [5, 12]
click at [599, 189] on button "Run ⇧↵" at bounding box center [621, 184] width 261 height 26
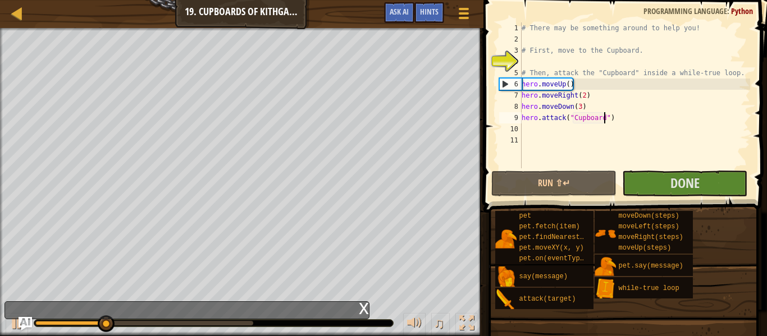
click at [582, 109] on div "# There may be something around to help you! # First, move to the Cupboard. # T…" at bounding box center [634, 106] width 231 height 168
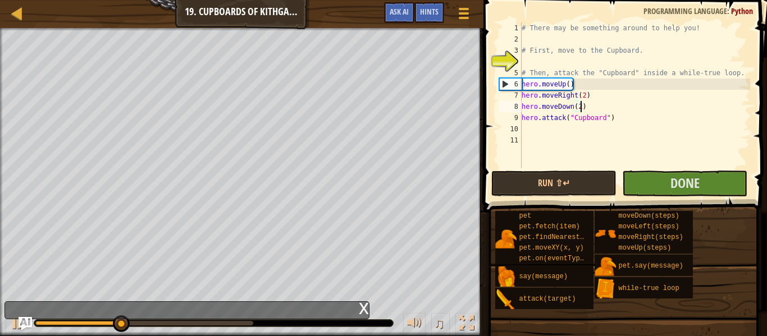
scroll to position [5, 8]
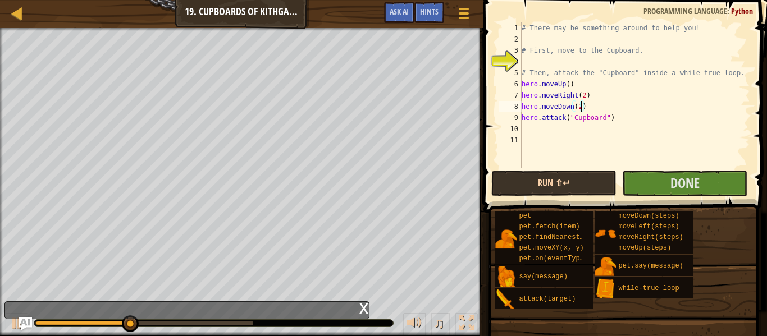
type textarea "hero.moveDown(2)"
click at [552, 179] on button "Run ⇧↵" at bounding box center [553, 184] width 125 height 26
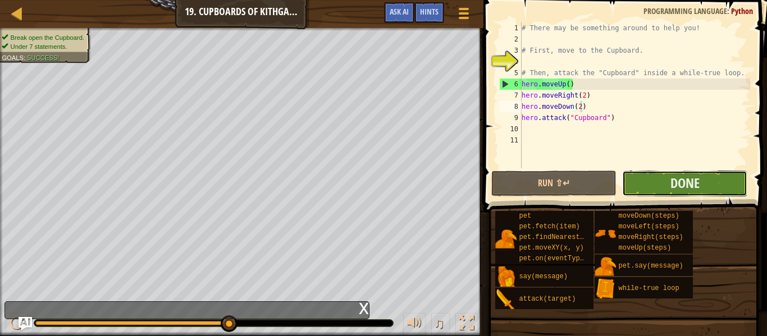
click at [701, 184] on button "Done" at bounding box center [684, 184] width 125 height 26
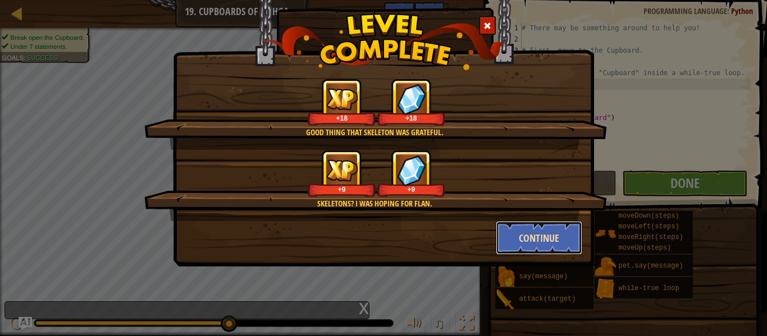
click at [524, 226] on button "Continue" at bounding box center [538, 238] width 87 height 34
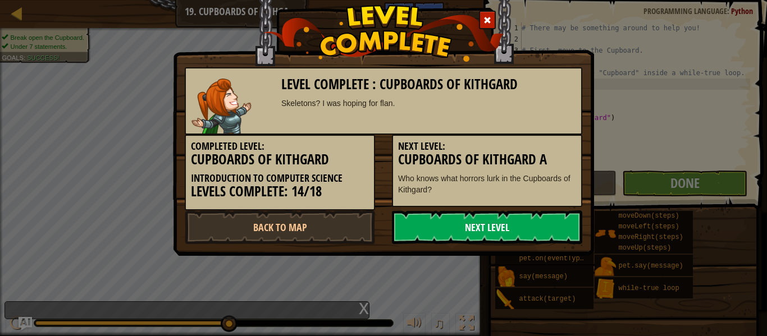
click at [505, 228] on link "Next Level" at bounding box center [487, 227] width 190 height 34
click at [424, 223] on link "Next Level" at bounding box center [487, 227] width 190 height 34
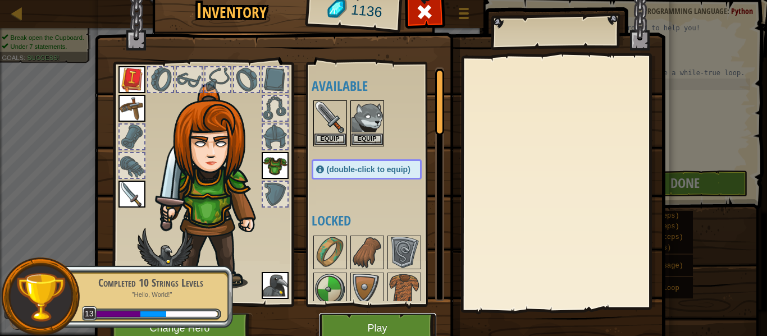
click at [385, 318] on button "Play" at bounding box center [377, 328] width 117 height 31
